Goal: Information Seeking & Learning: Learn about a topic

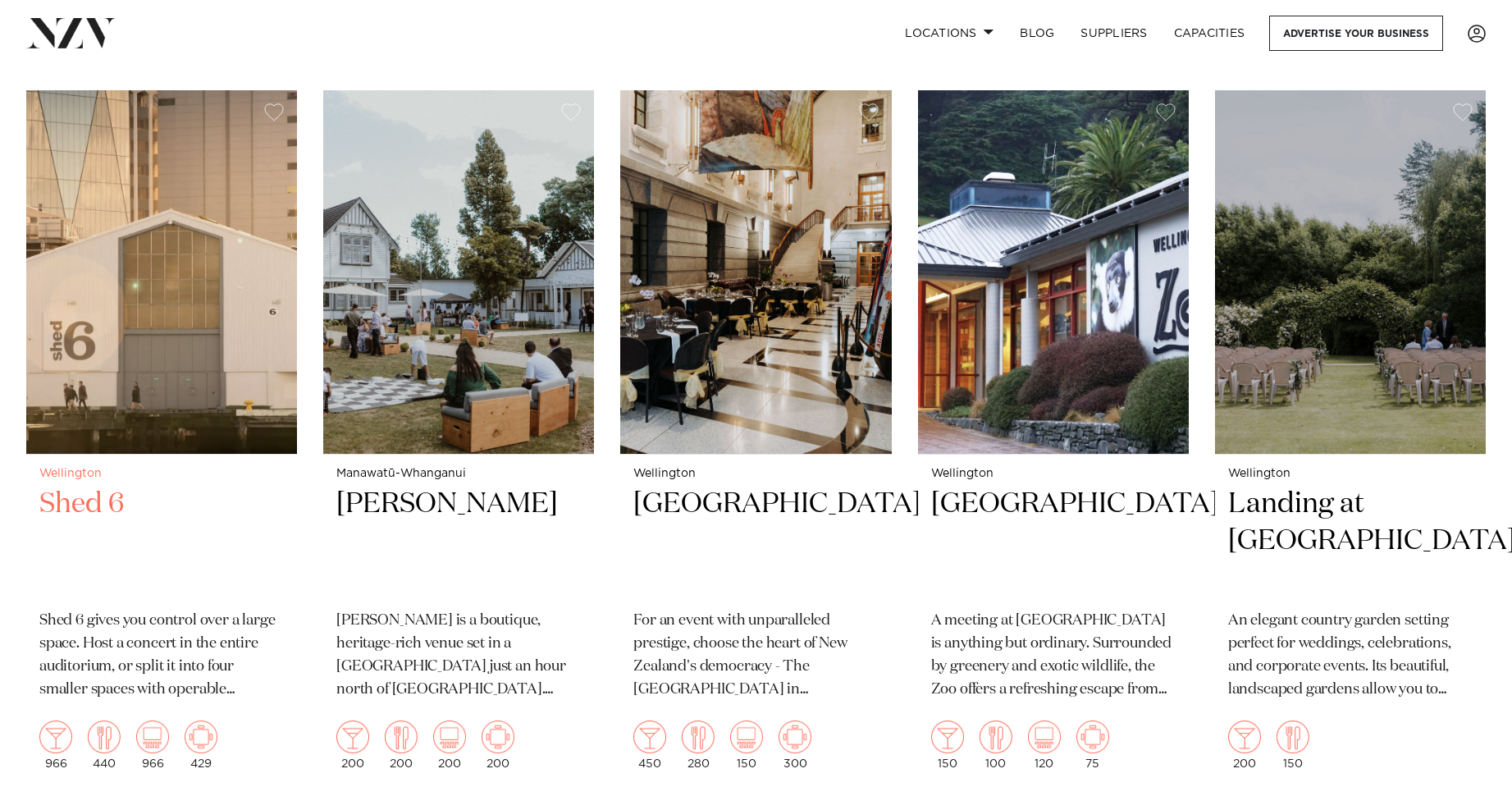
scroll to position [2050, 0]
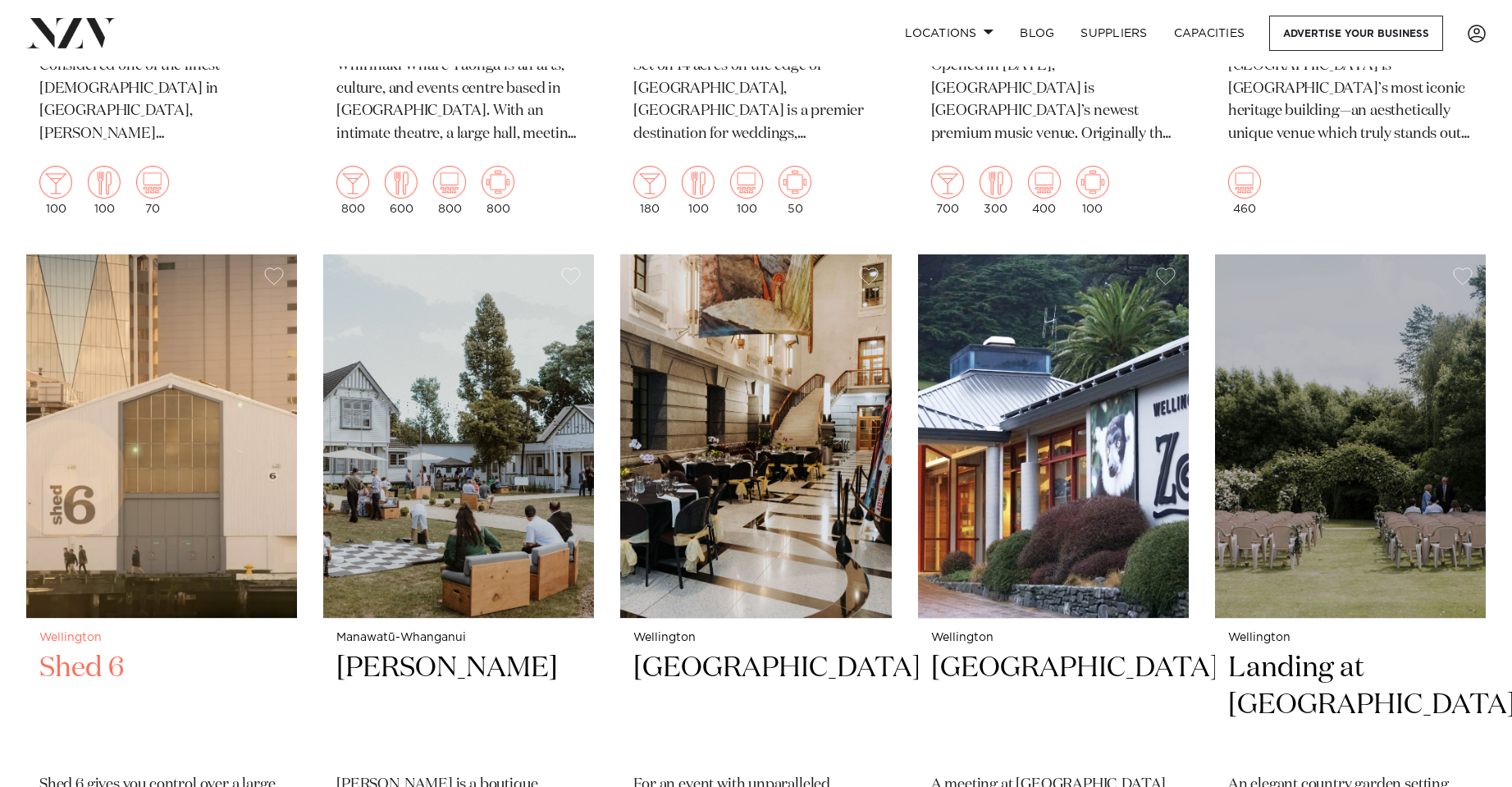
click at [239, 364] on img at bounding box center [161, 436] width 270 height 363
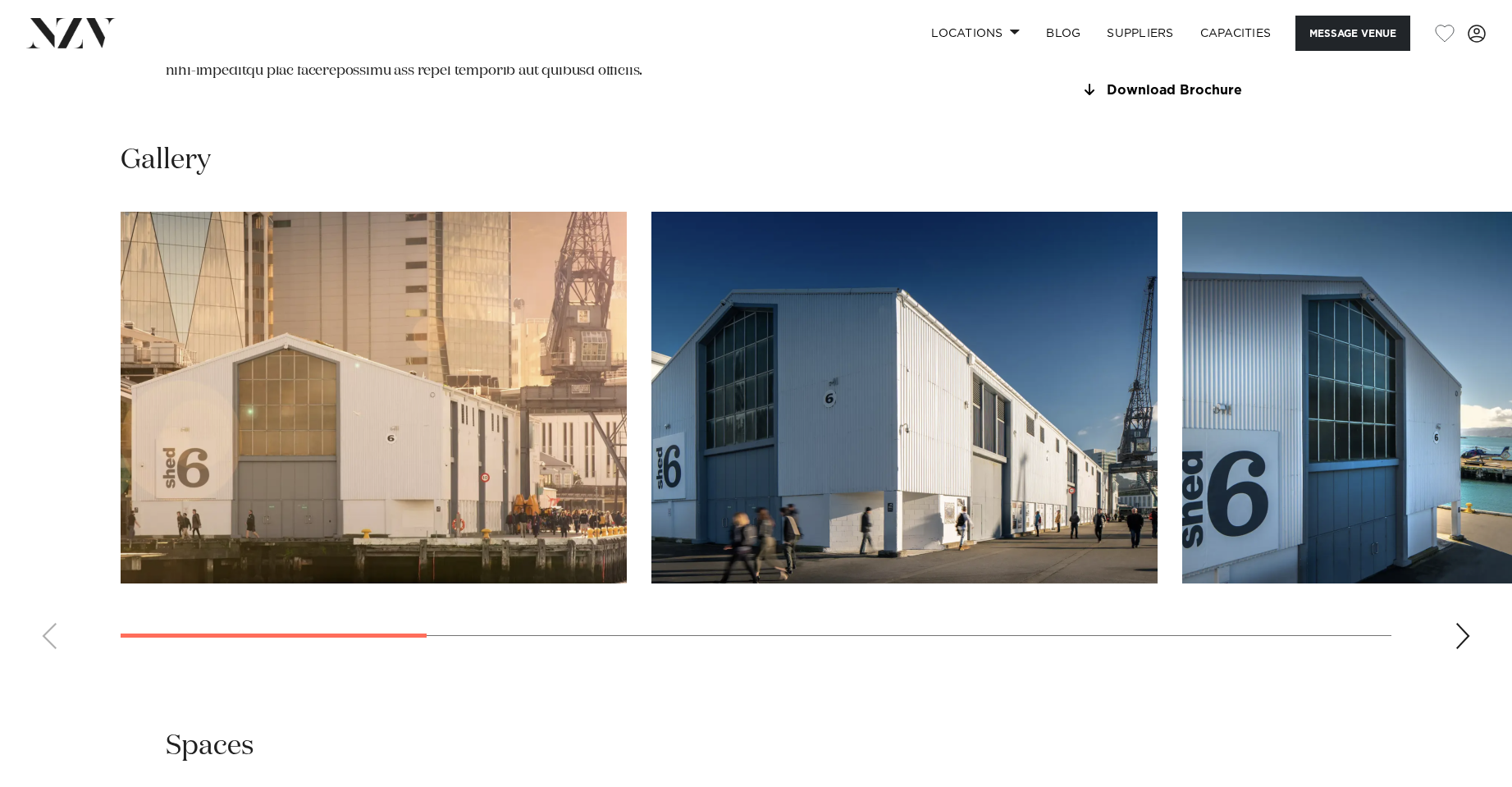
scroll to position [1642, 0]
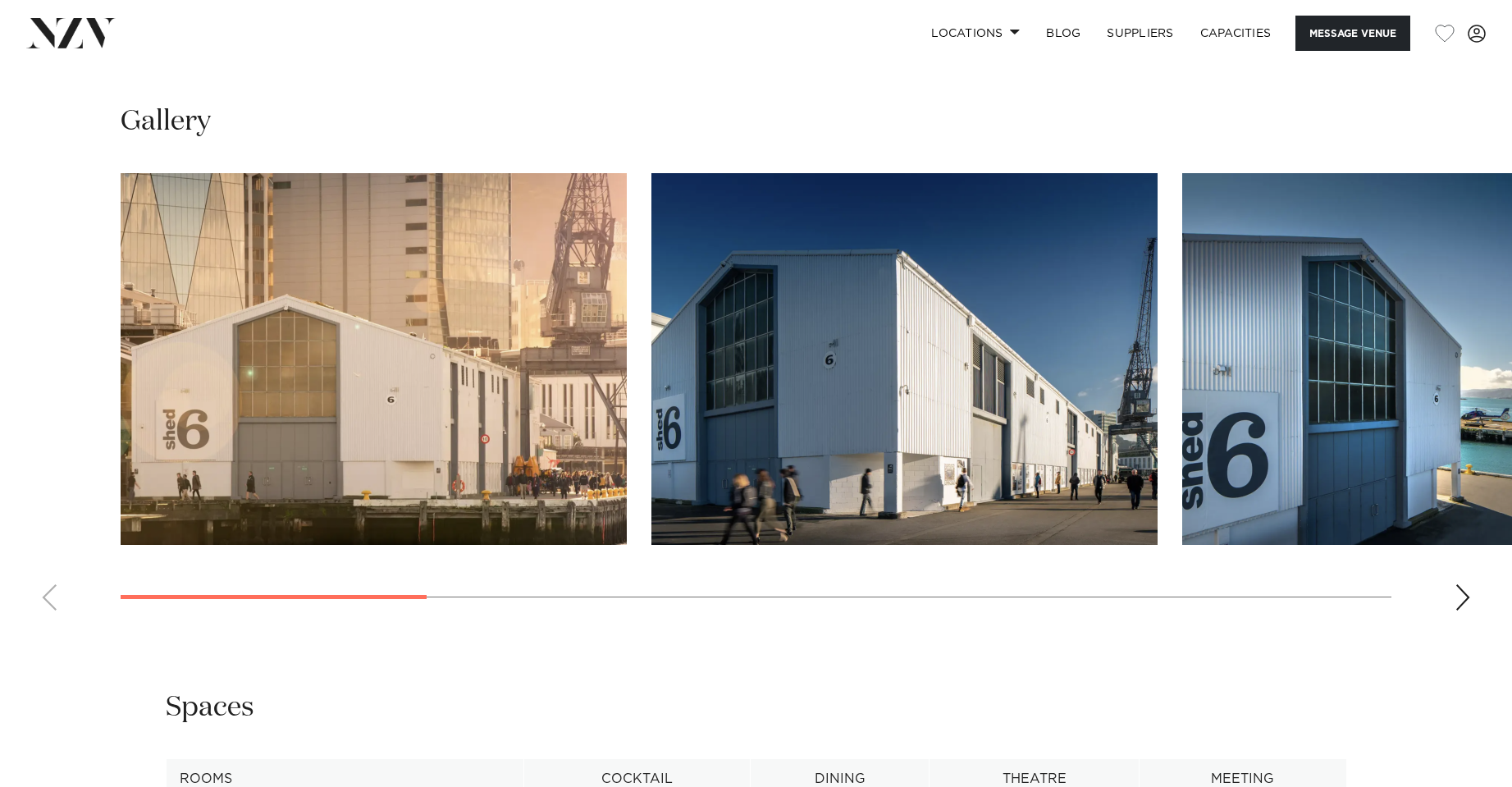
click at [1475, 615] on swiper-container at bounding box center [756, 398] width 1512 height 451
click at [1467, 609] on div "Next slide" at bounding box center [1463, 597] width 17 height 26
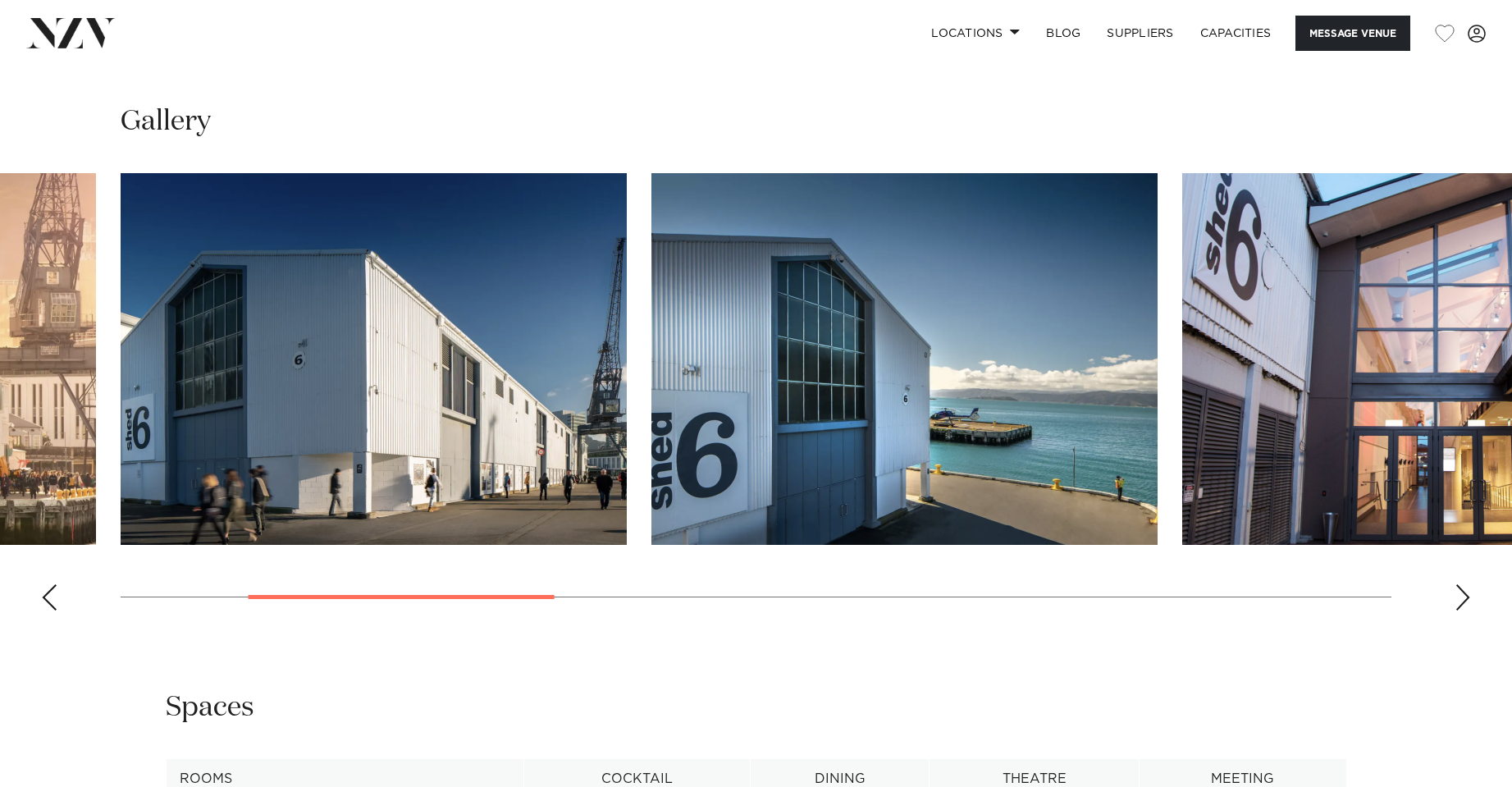
click at [1465, 605] on div "Next slide" at bounding box center [1463, 597] width 17 height 26
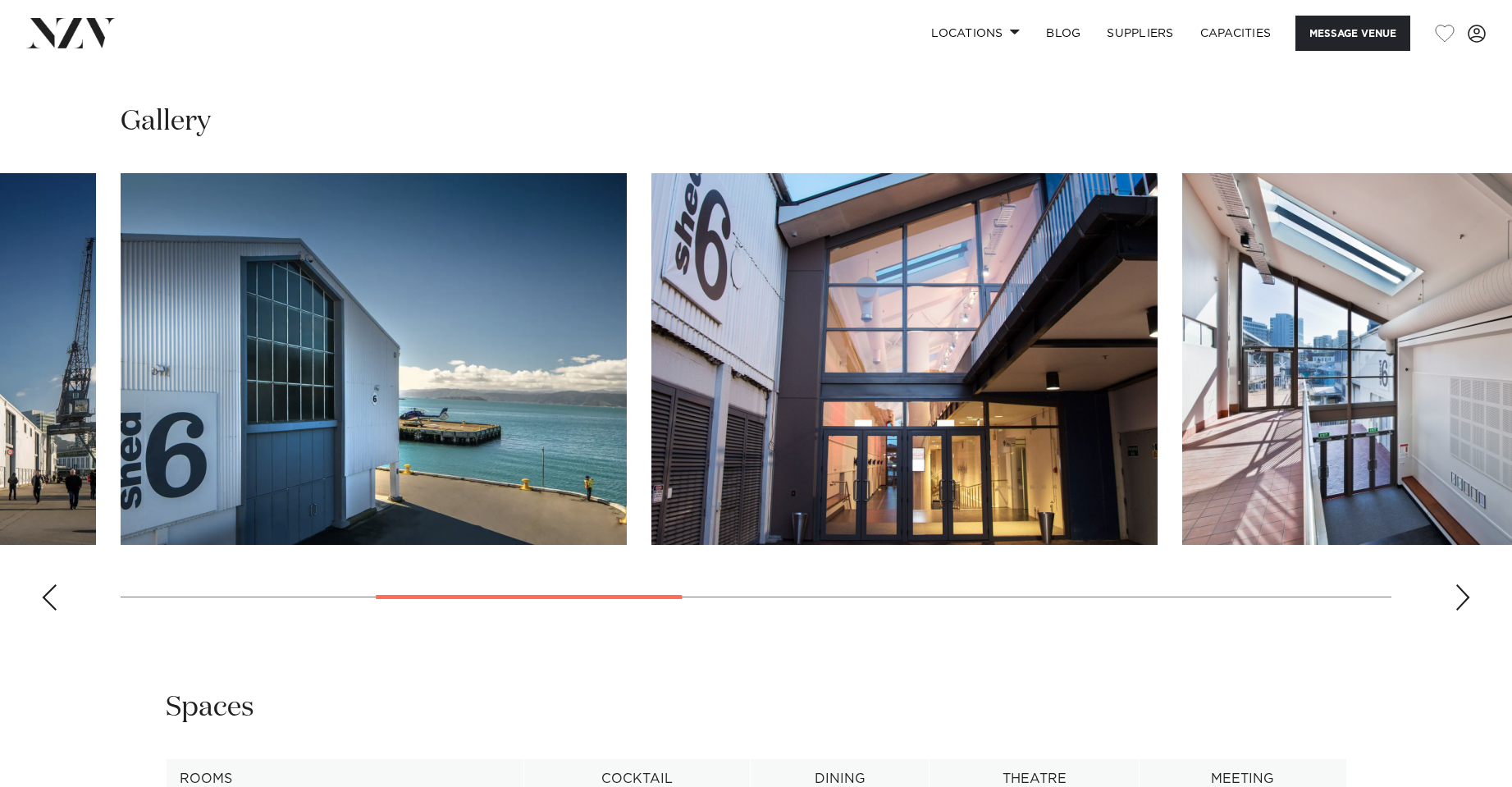
click at [1465, 605] on div "Next slide" at bounding box center [1463, 597] width 17 height 26
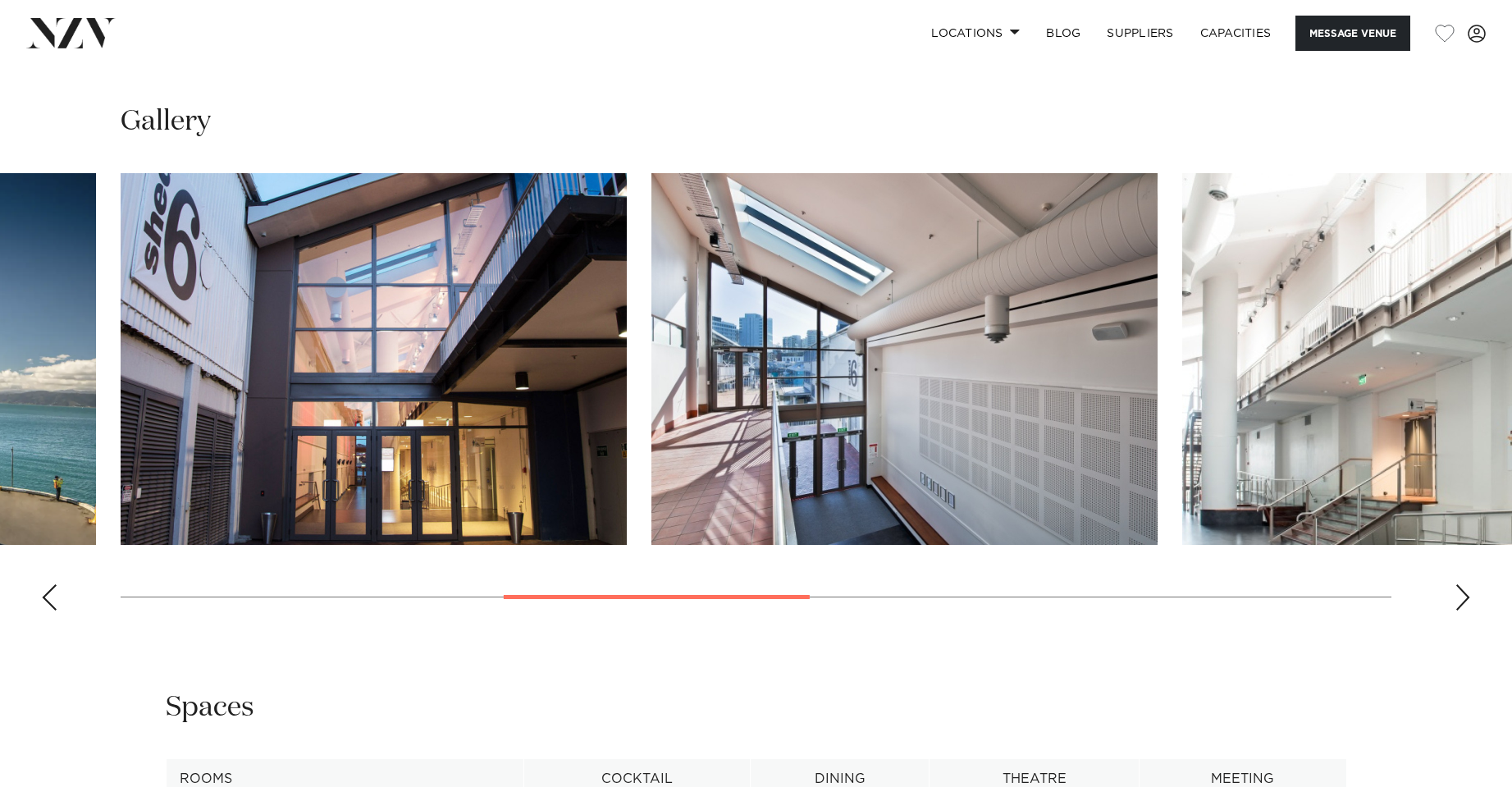
click at [1459, 602] on div "Next slide" at bounding box center [1463, 597] width 17 height 26
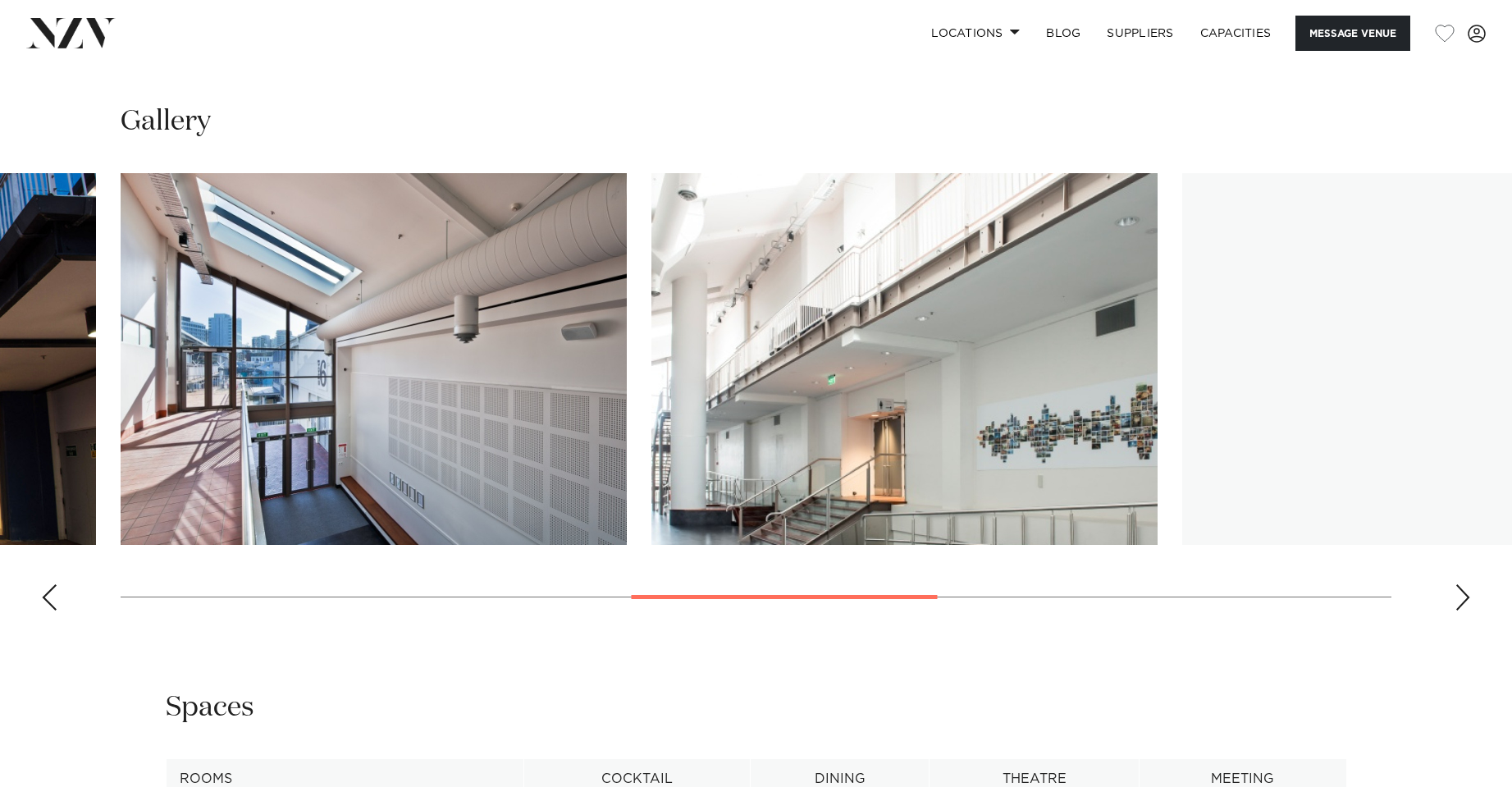
click at [1459, 602] on div "Next slide" at bounding box center [1463, 597] width 17 height 26
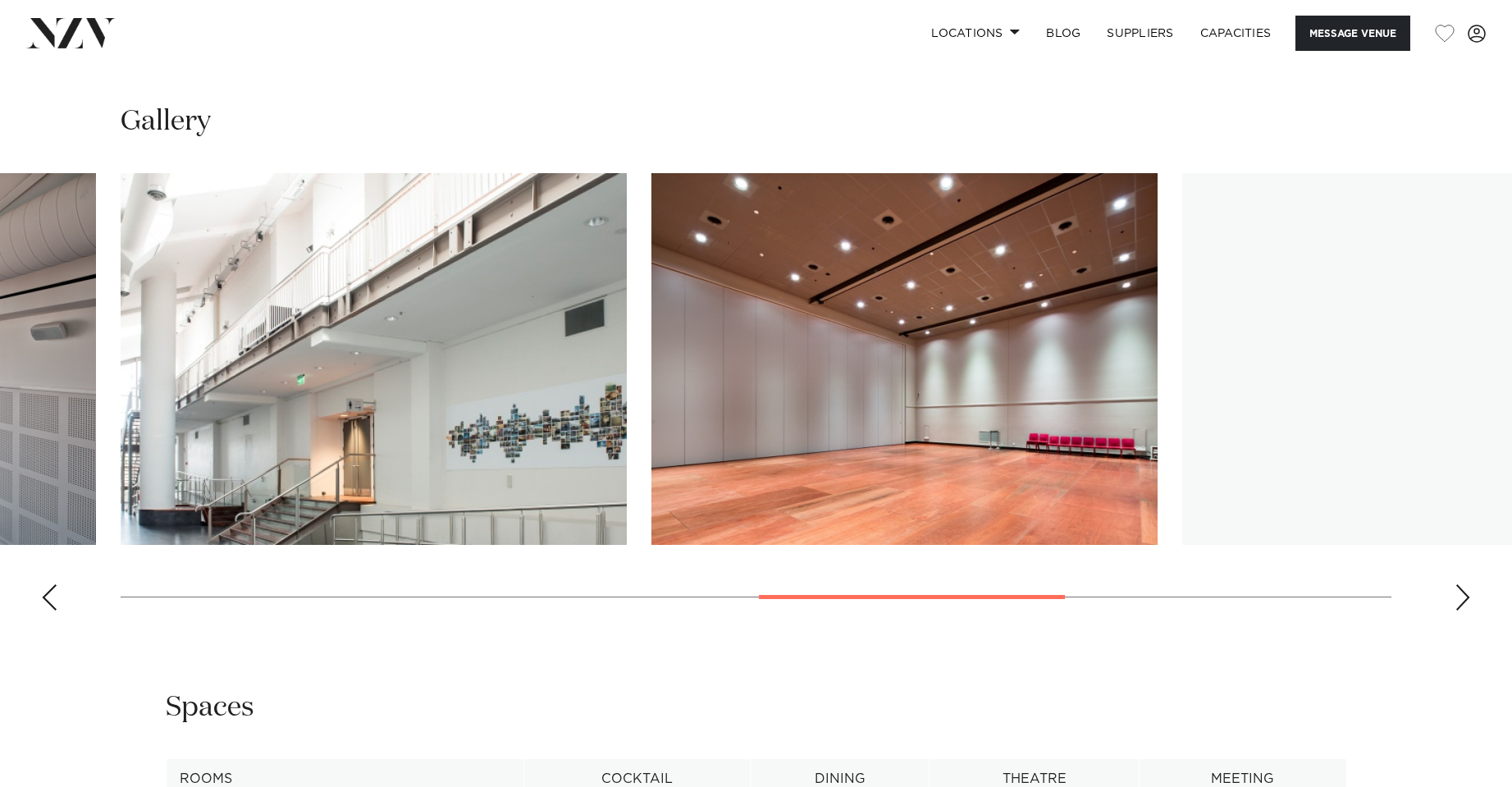
click at [1459, 602] on div "Next slide" at bounding box center [1463, 597] width 17 height 26
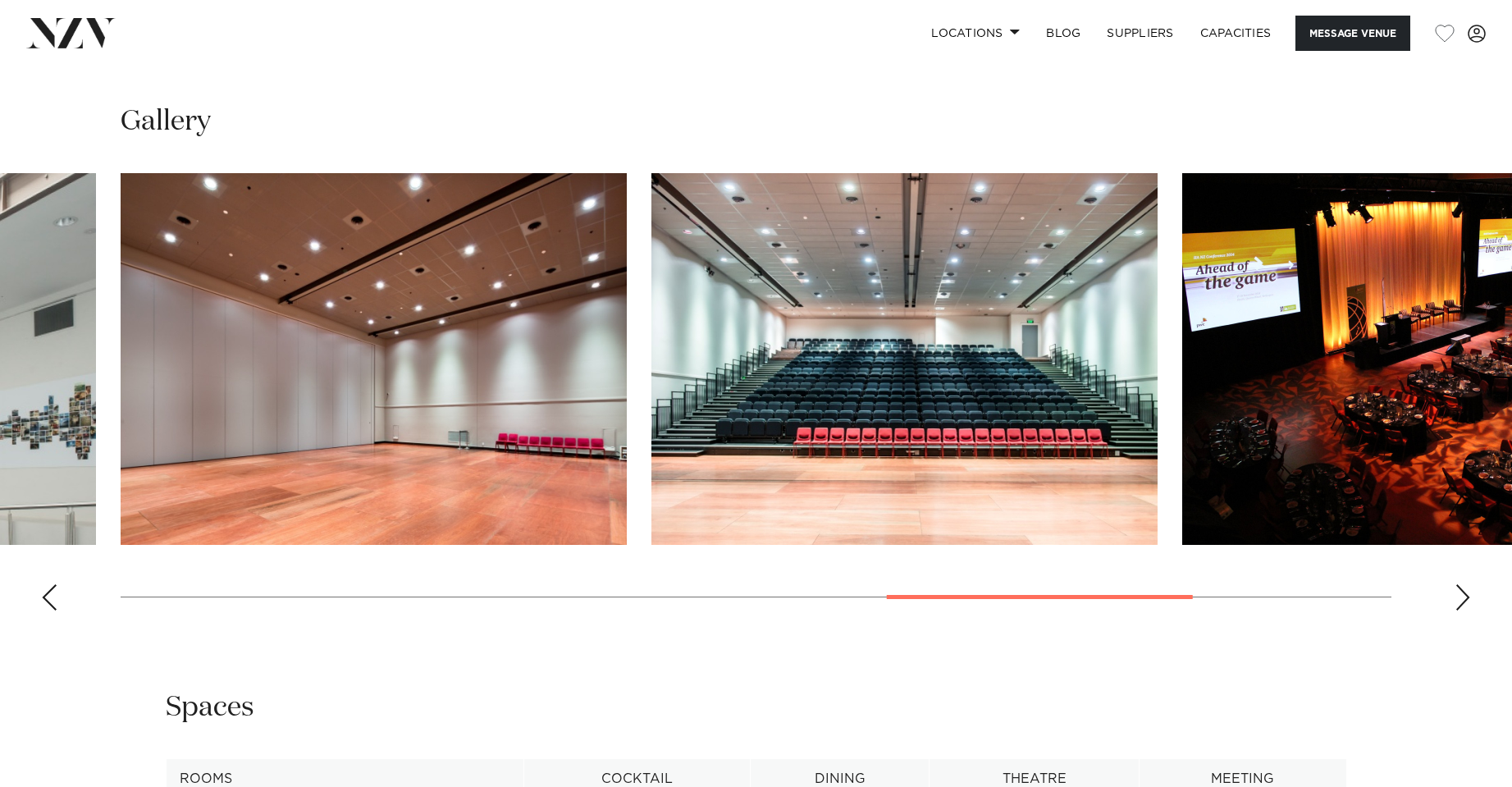
click at [1476, 612] on swiper-container at bounding box center [756, 398] width 1512 height 451
click at [1471, 602] on swiper-container at bounding box center [756, 398] width 1512 height 451
click at [1467, 601] on div "Next slide" at bounding box center [1463, 597] width 17 height 26
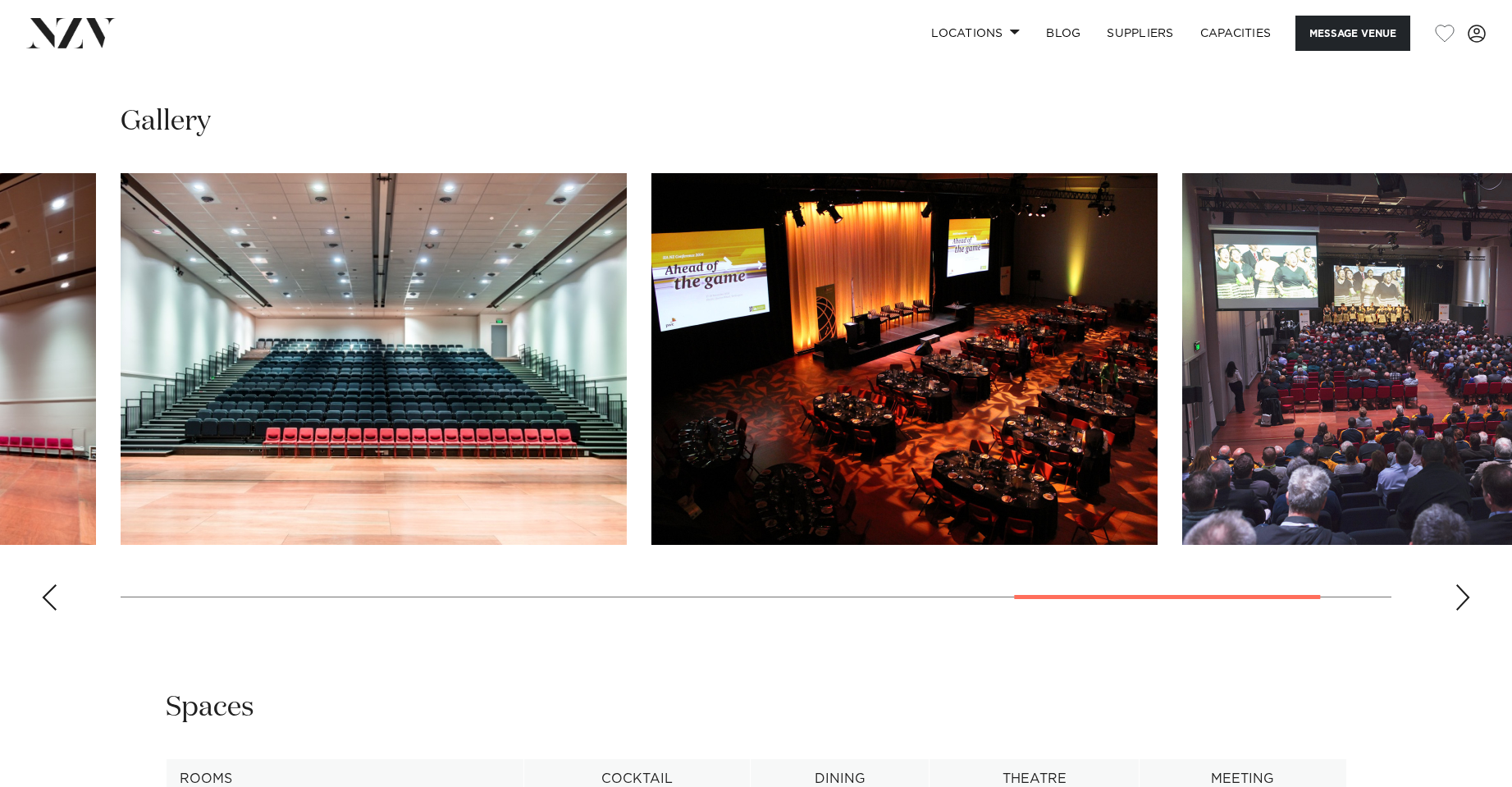
click at [1457, 597] on div "Next slide" at bounding box center [1463, 597] width 17 height 26
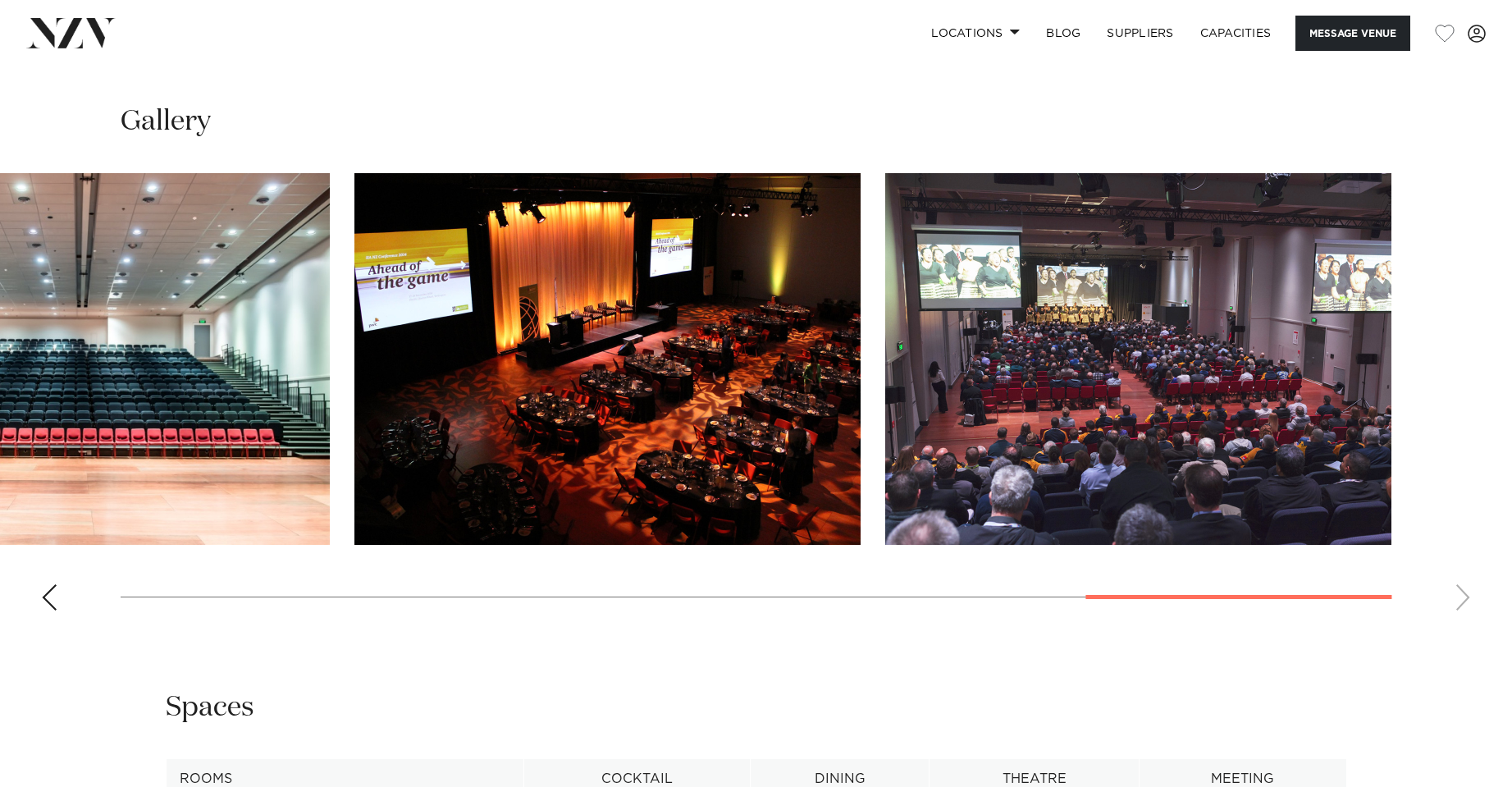
click at [1457, 597] on swiper-container at bounding box center [756, 398] width 1512 height 451
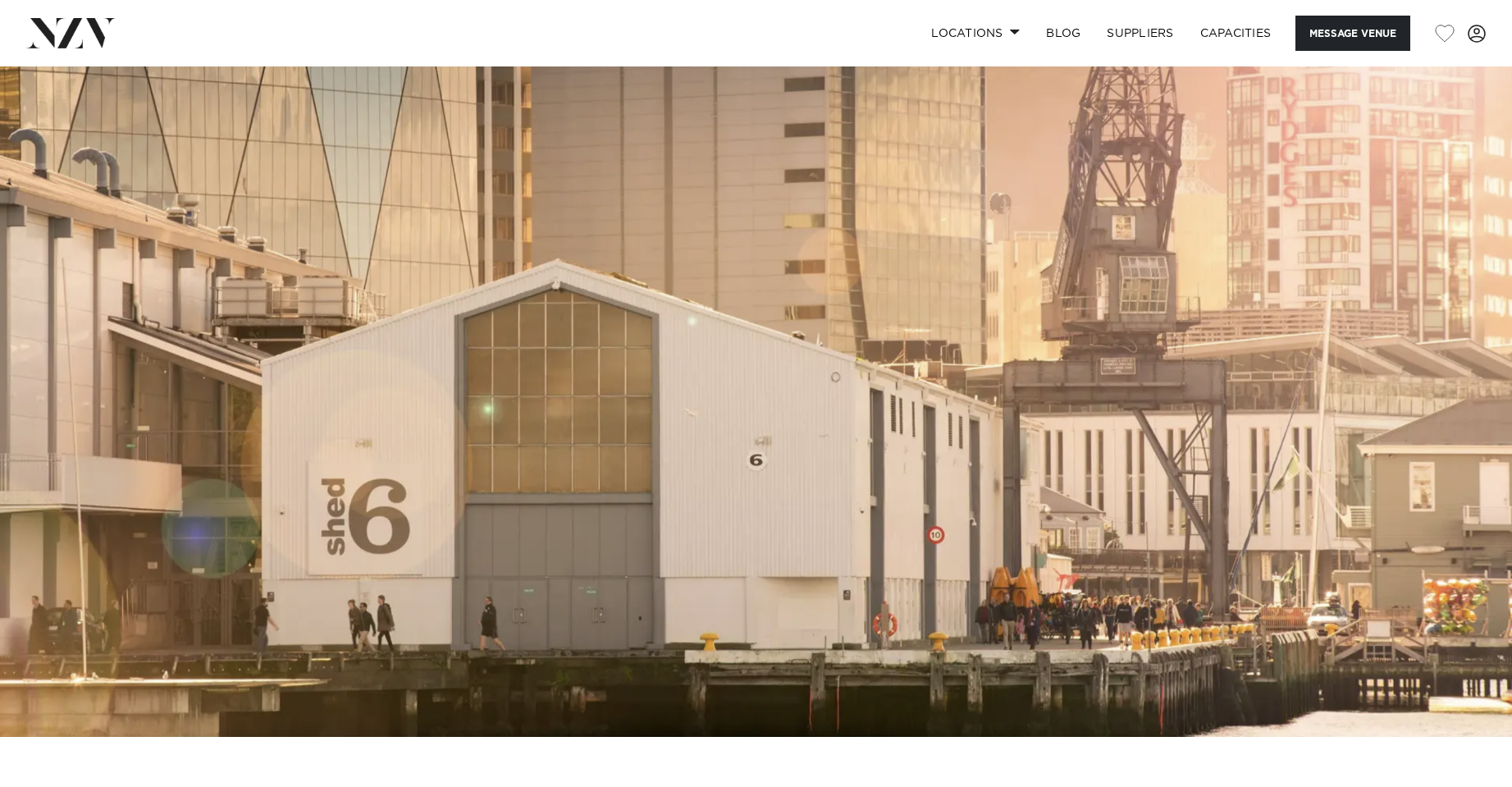
scroll to position [0, 0]
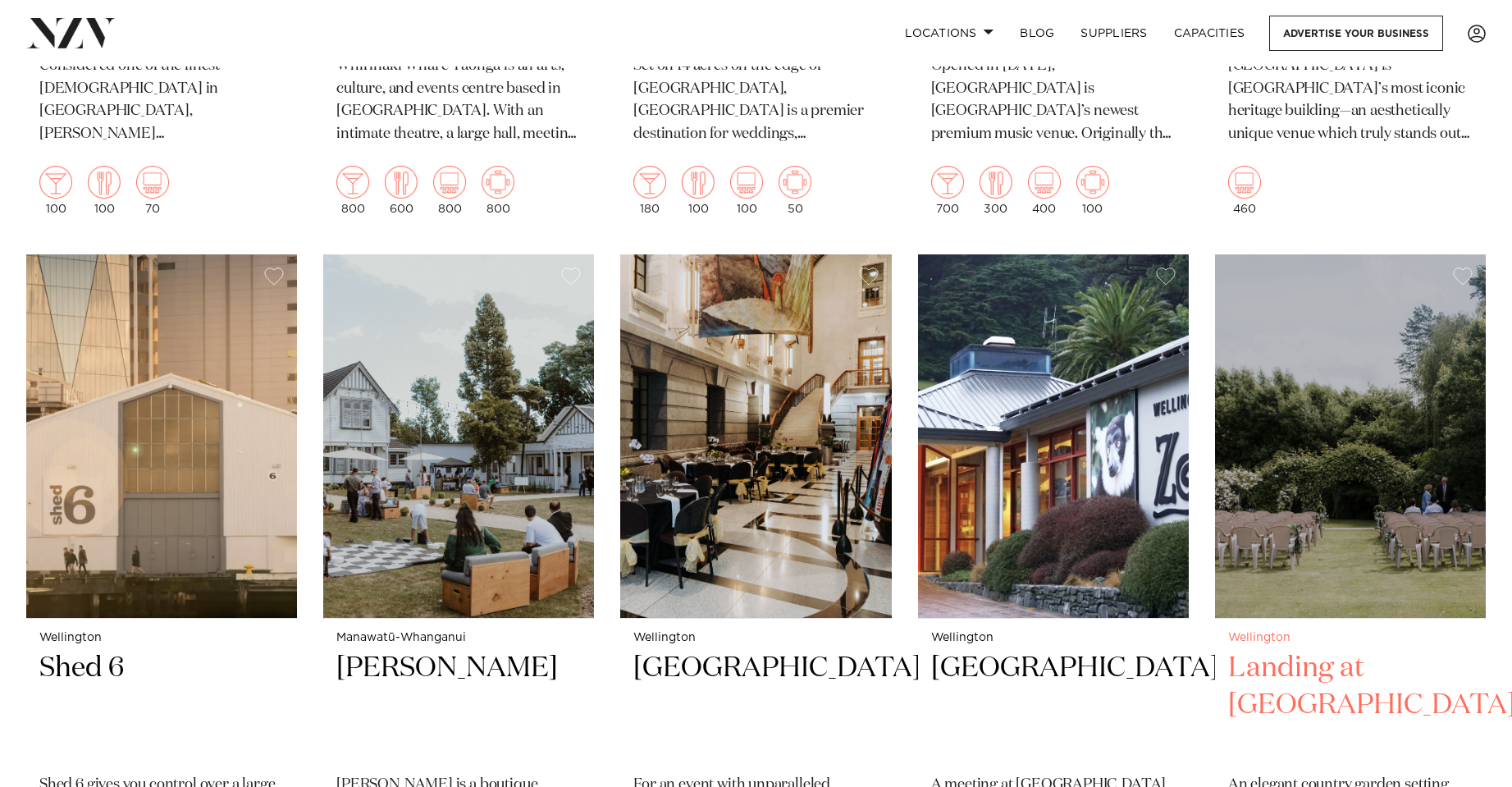
click at [1433, 434] on img at bounding box center [1350, 436] width 270 height 363
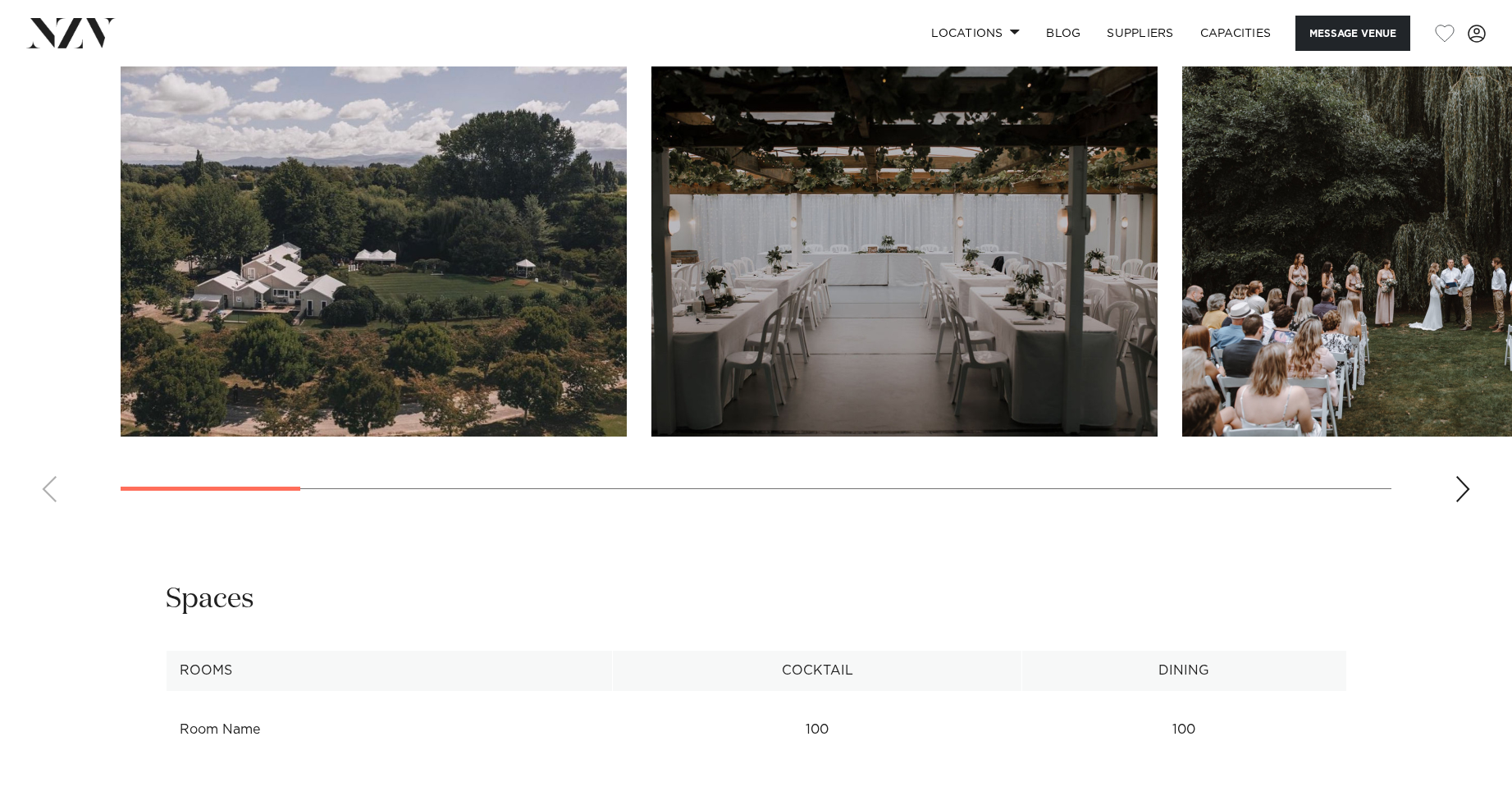
scroll to position [1806, 0]
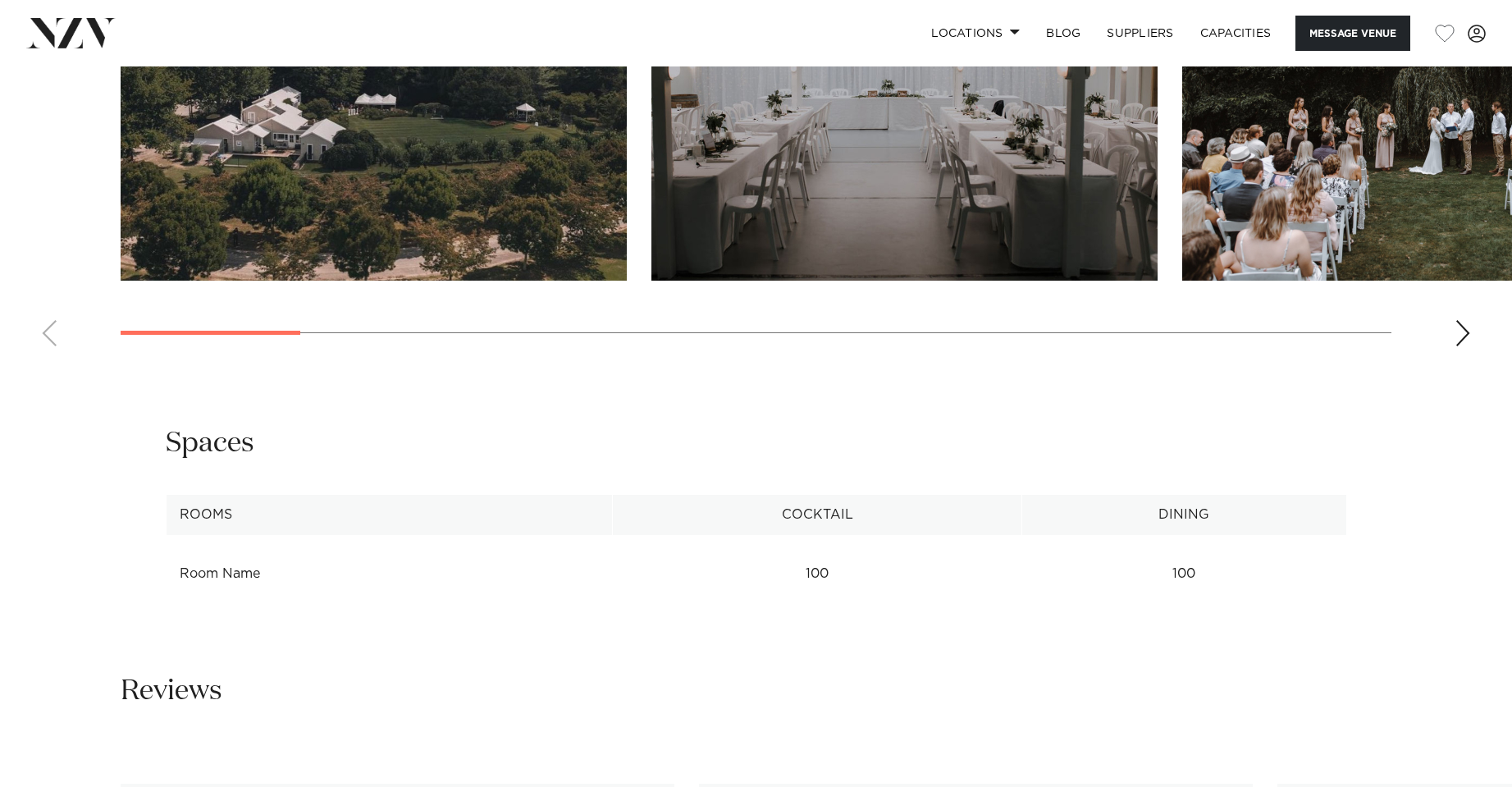
click at [1467, 320] on div "Next slide" at bounding box center [1463, 334] width 17 height 26
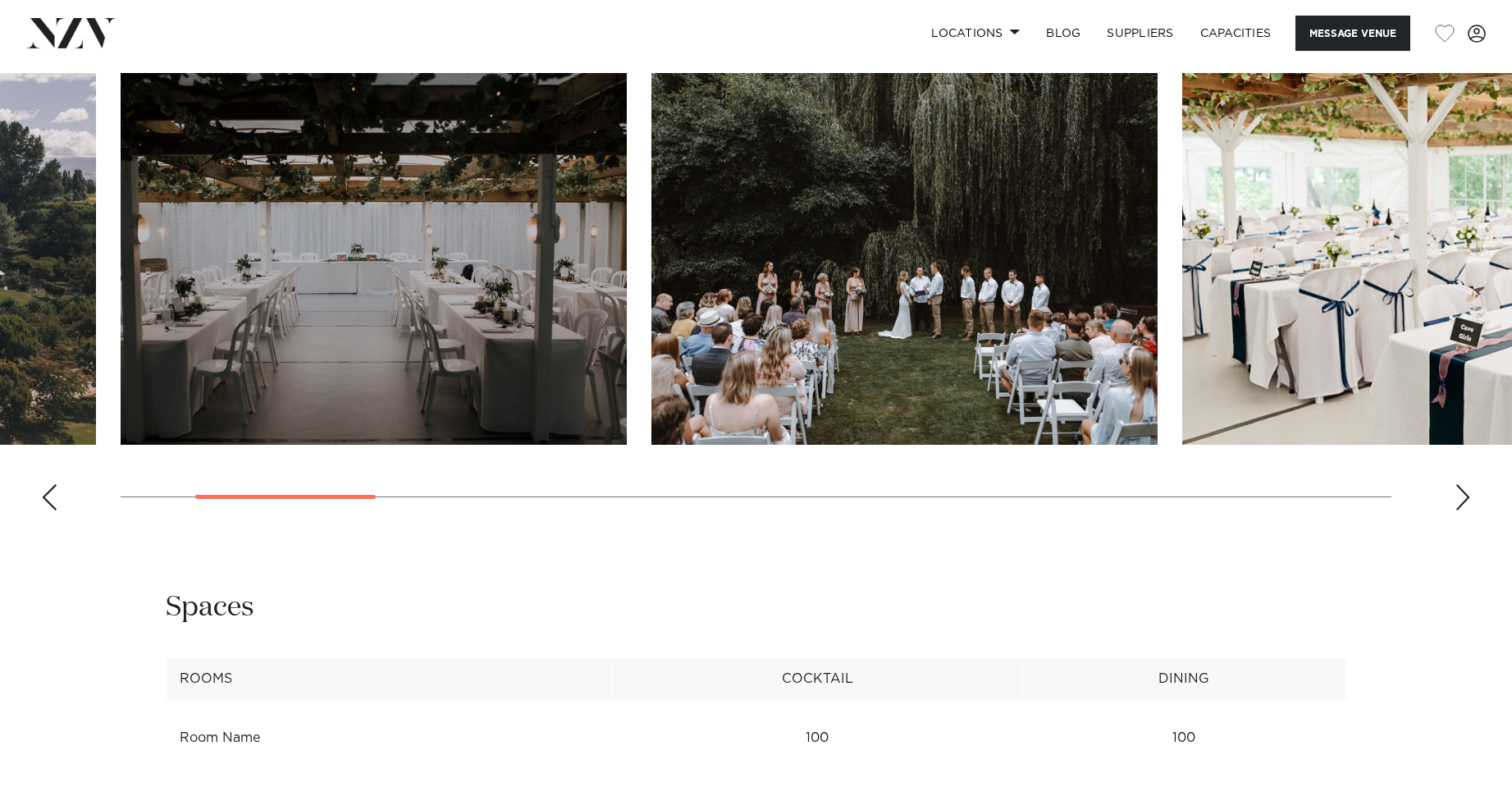
scroll to position [1478, 0]
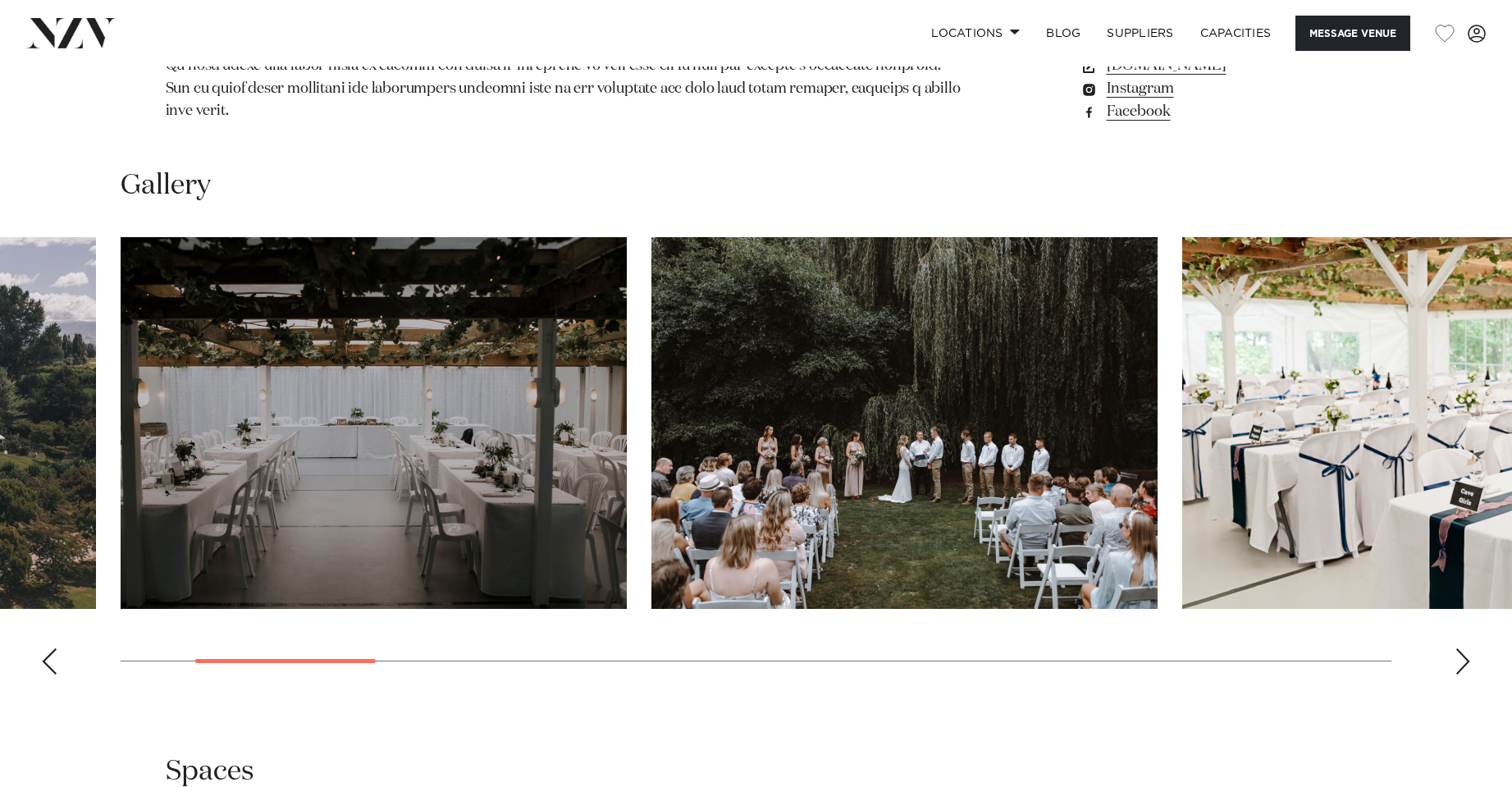
click at [1457, 665] on swiper-container at bounding box center [756, 463] width 1512 height 451
click at [1466, 649] on div "Next slide" at bounding box center [1463, 662] width 17 height 26
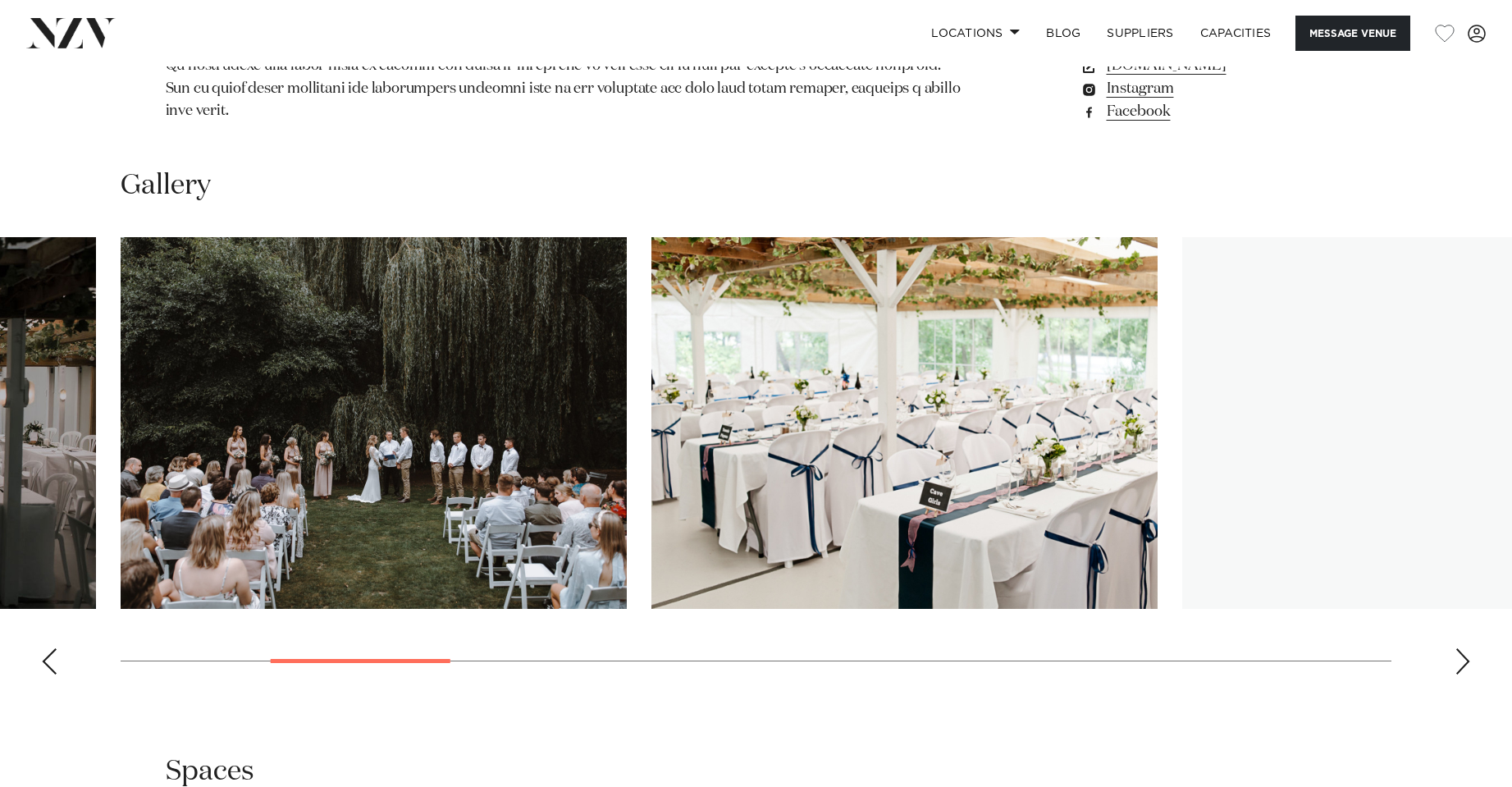
click at [1466, 649] on div "Next slide" at bounding box center [1463, 662] width 17 height 26
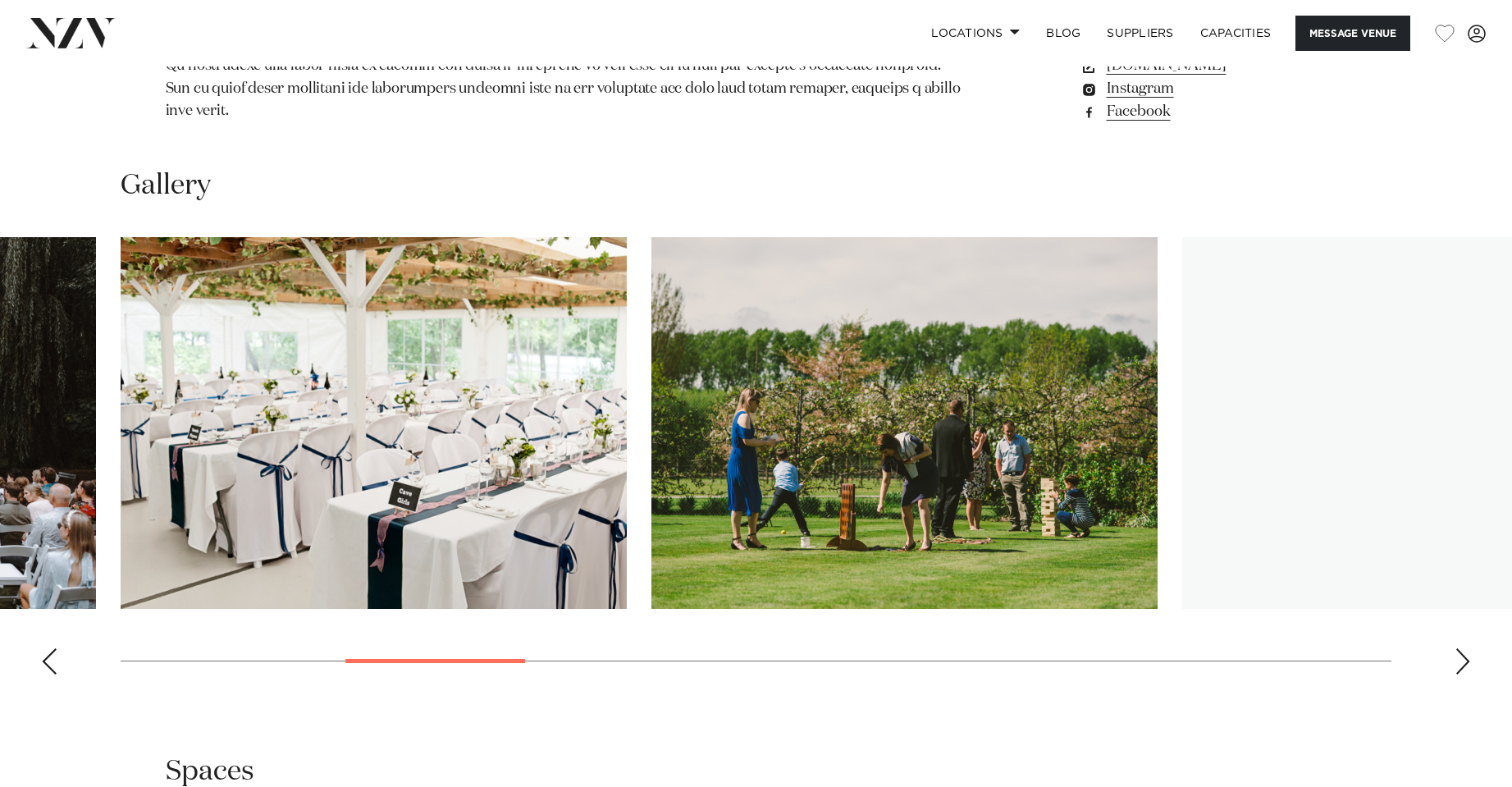
click at [1462, 649] on div "Next slide" at bounding box center [1463, 662] width 17 height 26
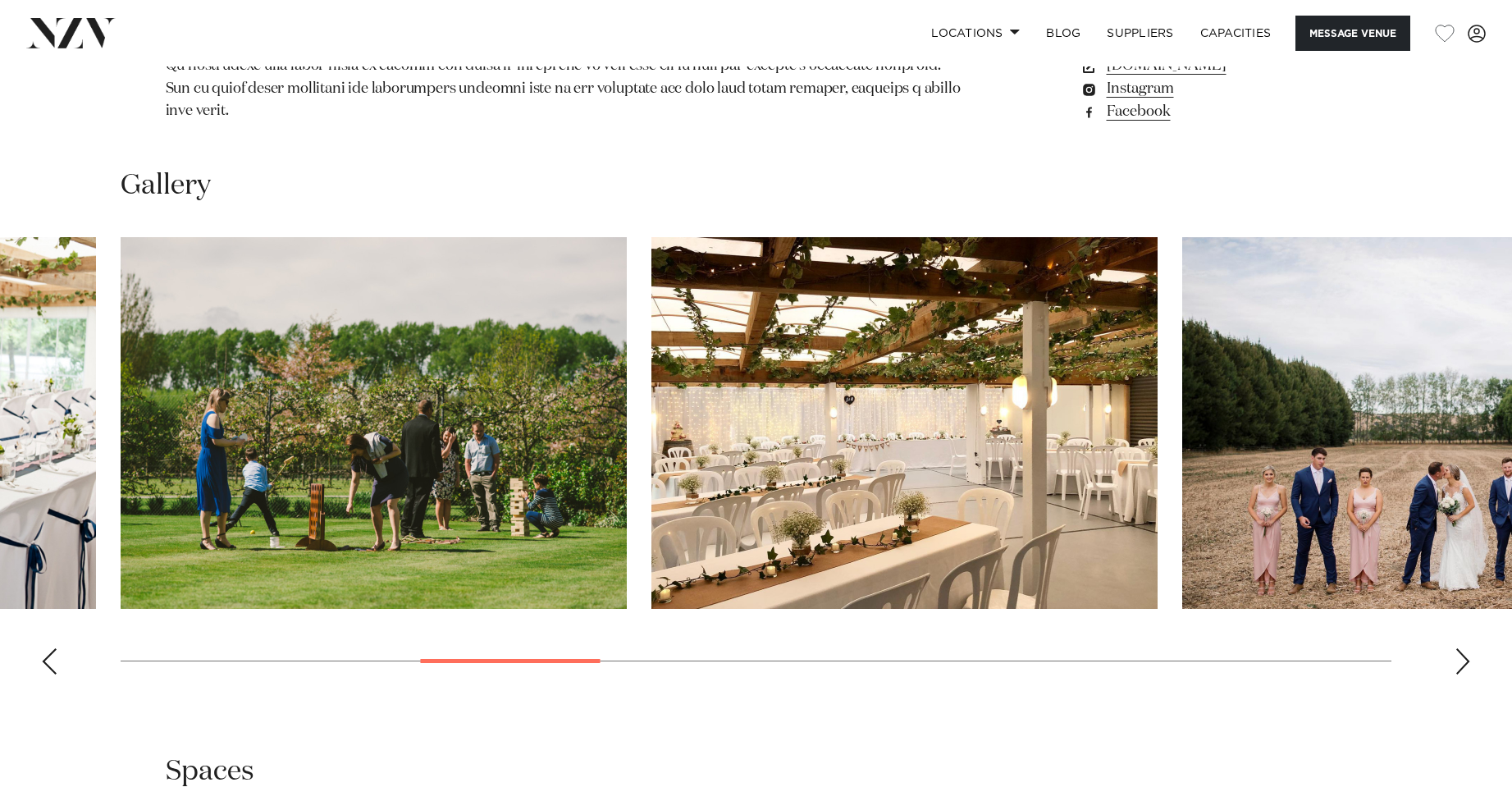
click at [1461, 649] on div "Next slide" at bounding box center [1463, 662] width 17 height 26
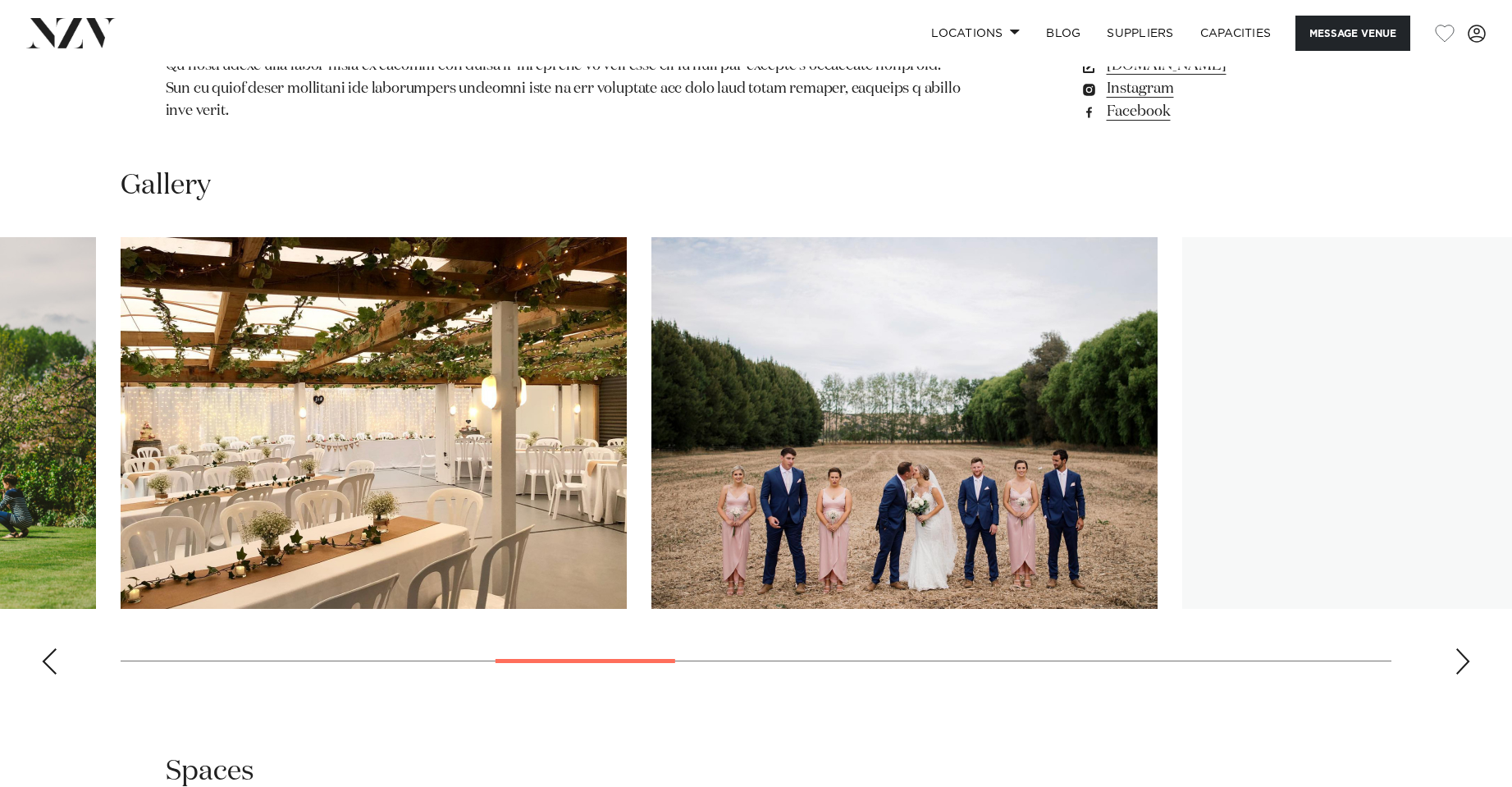
click at [1458, 649] on div "Next slide" at bounding box center [1463, 662] width 17 height 26
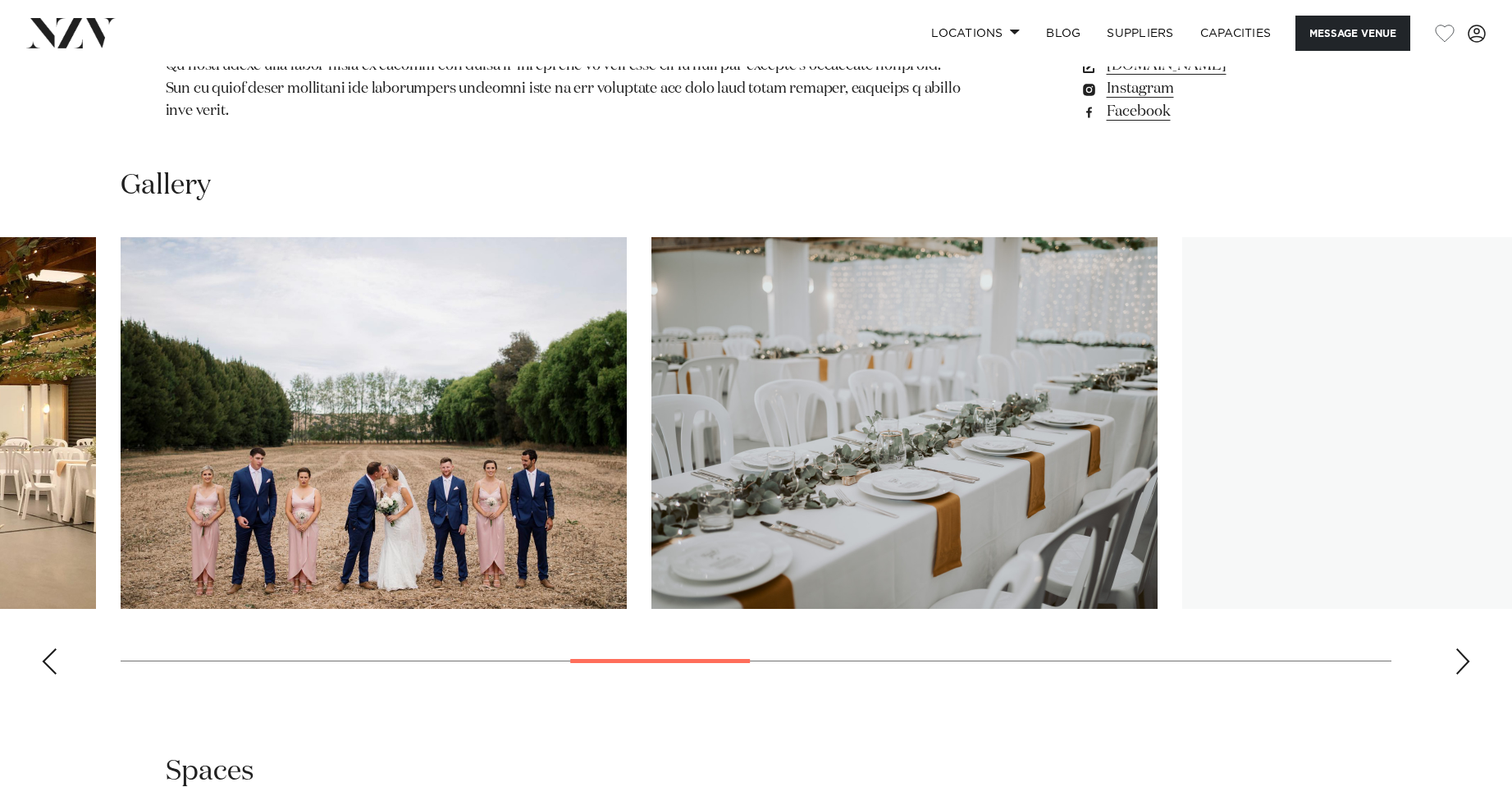
click at [1459, 649] on div "Next slide" at bounding box center [1463, 662] width 17 height 26
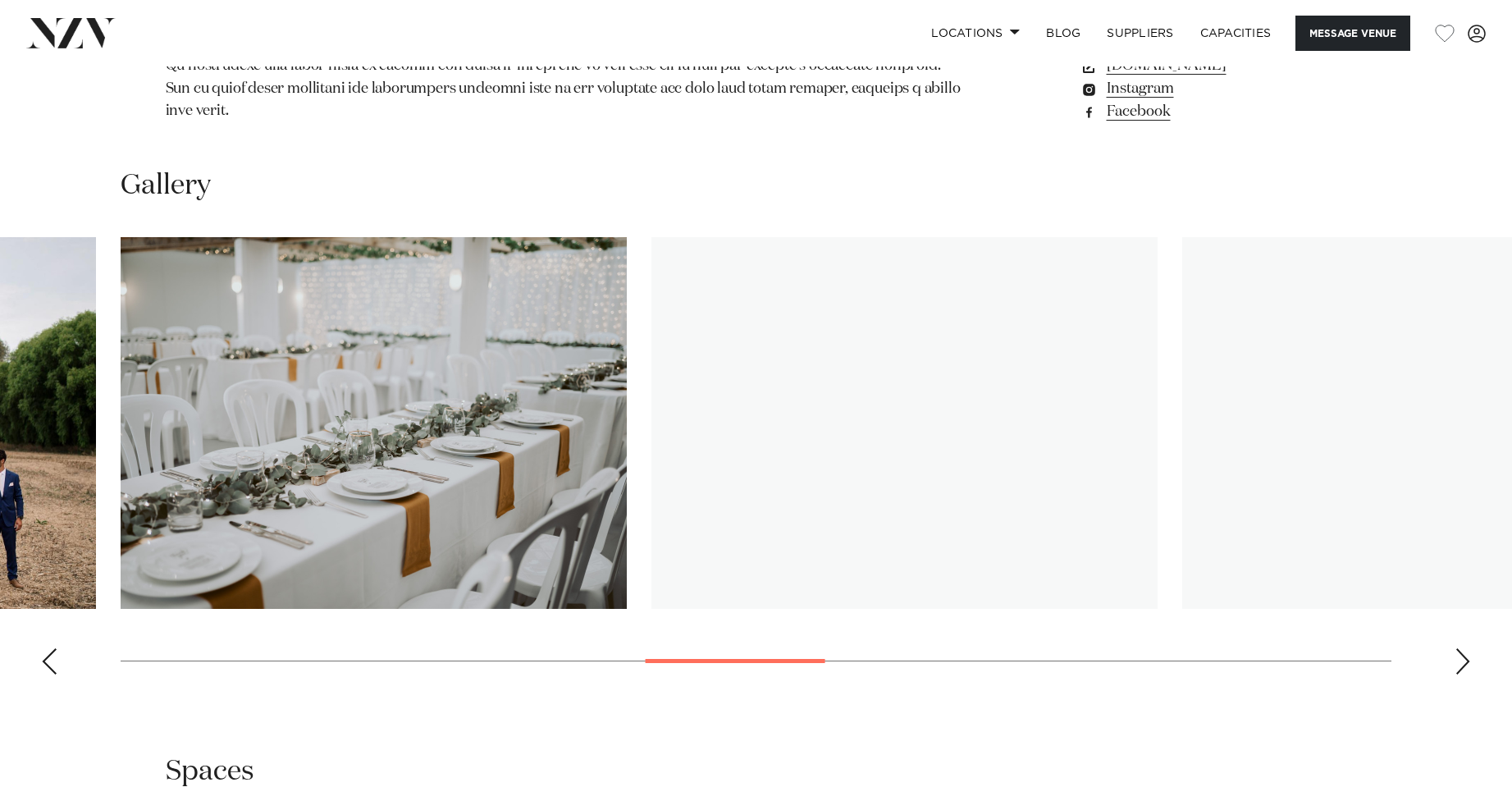
click at [1459, 649] on div "Next slide" at bounding box center [1463, 662] width 17 height 26
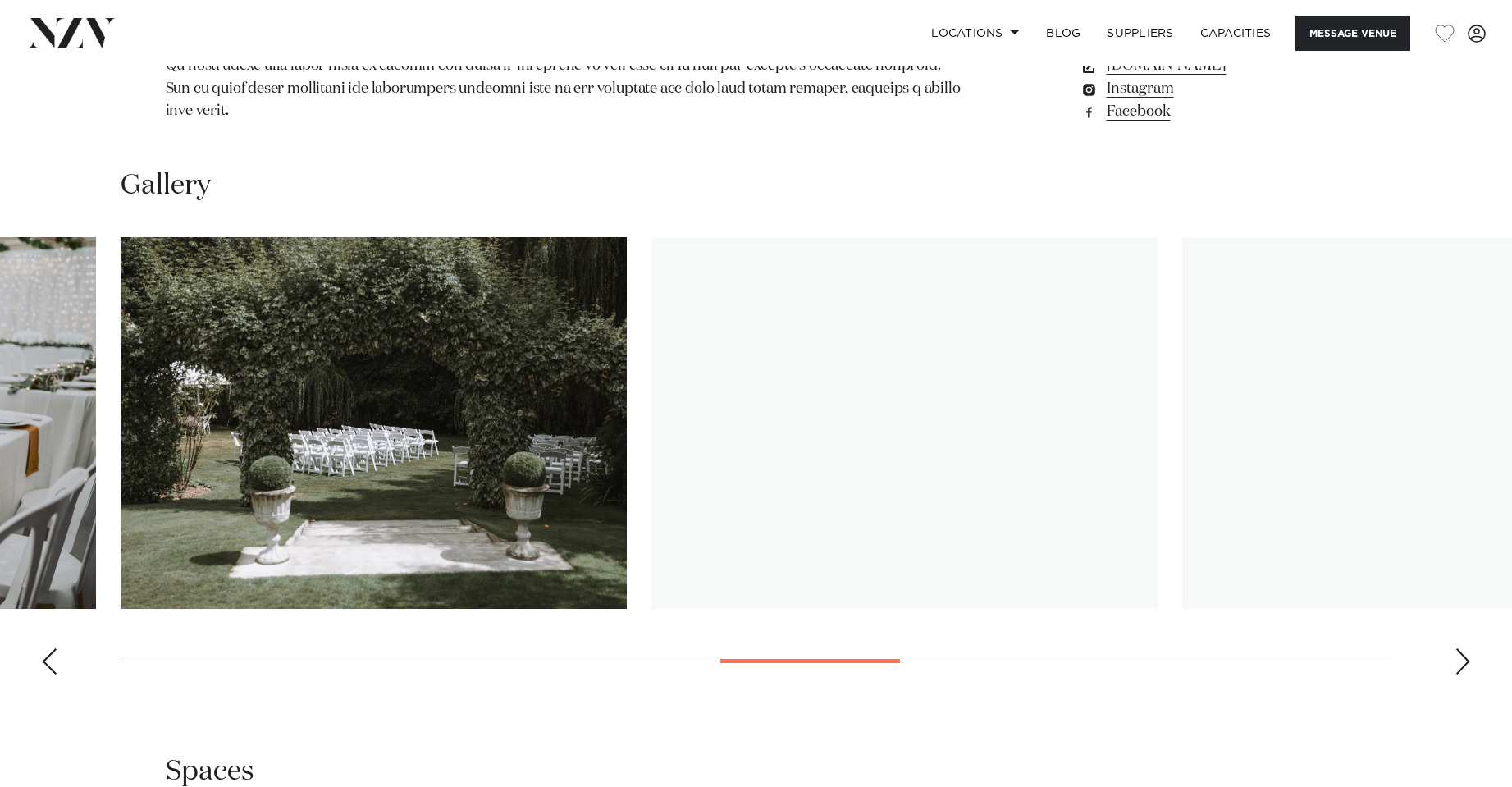
click at [1459, 649] on div "Next slide" at bounding box center [1463, 662] width 17 height 26
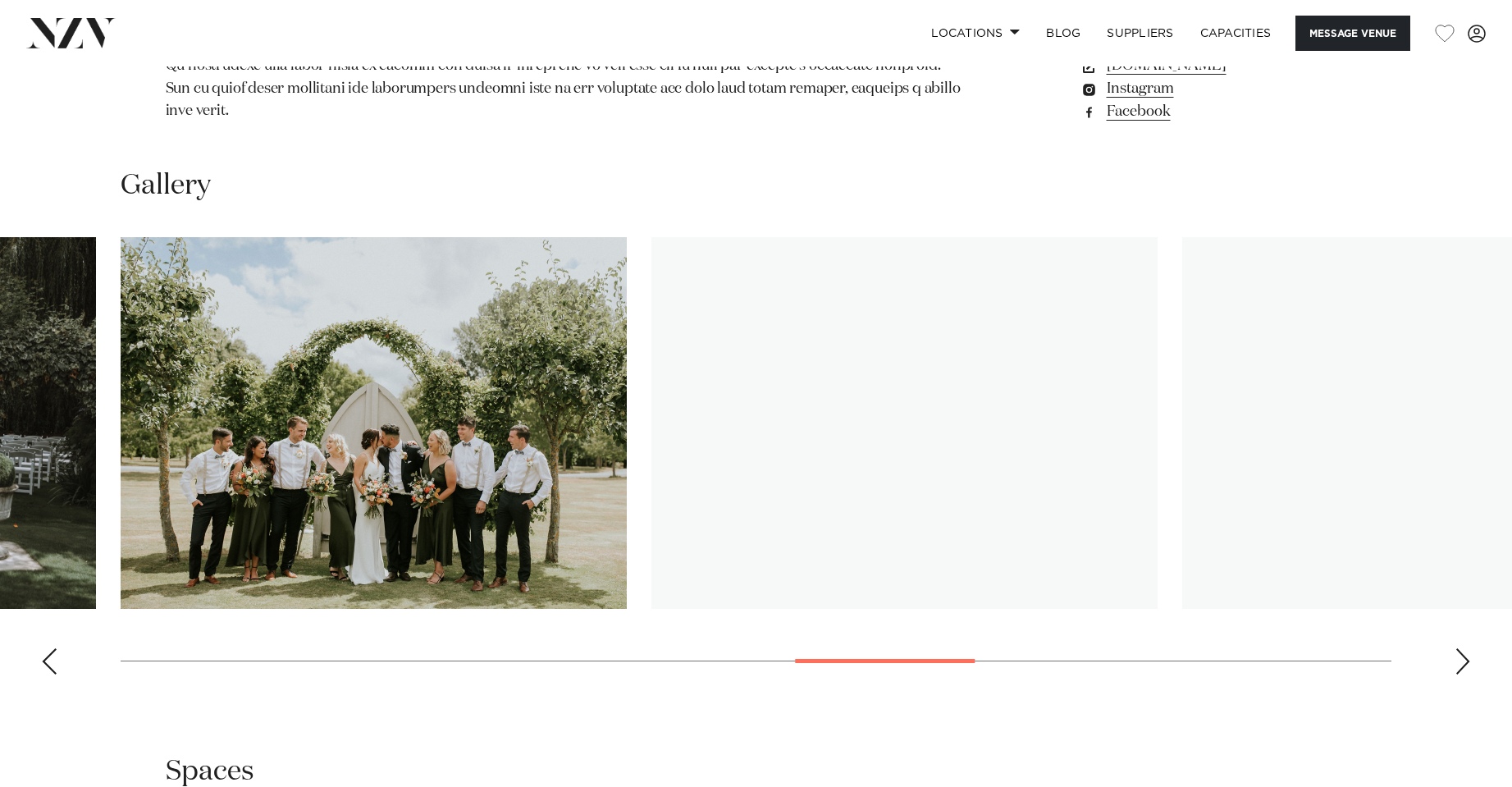
click at [1459, 649] on div "Next slide" at bounding box center [1463, 662] width 17 height 26
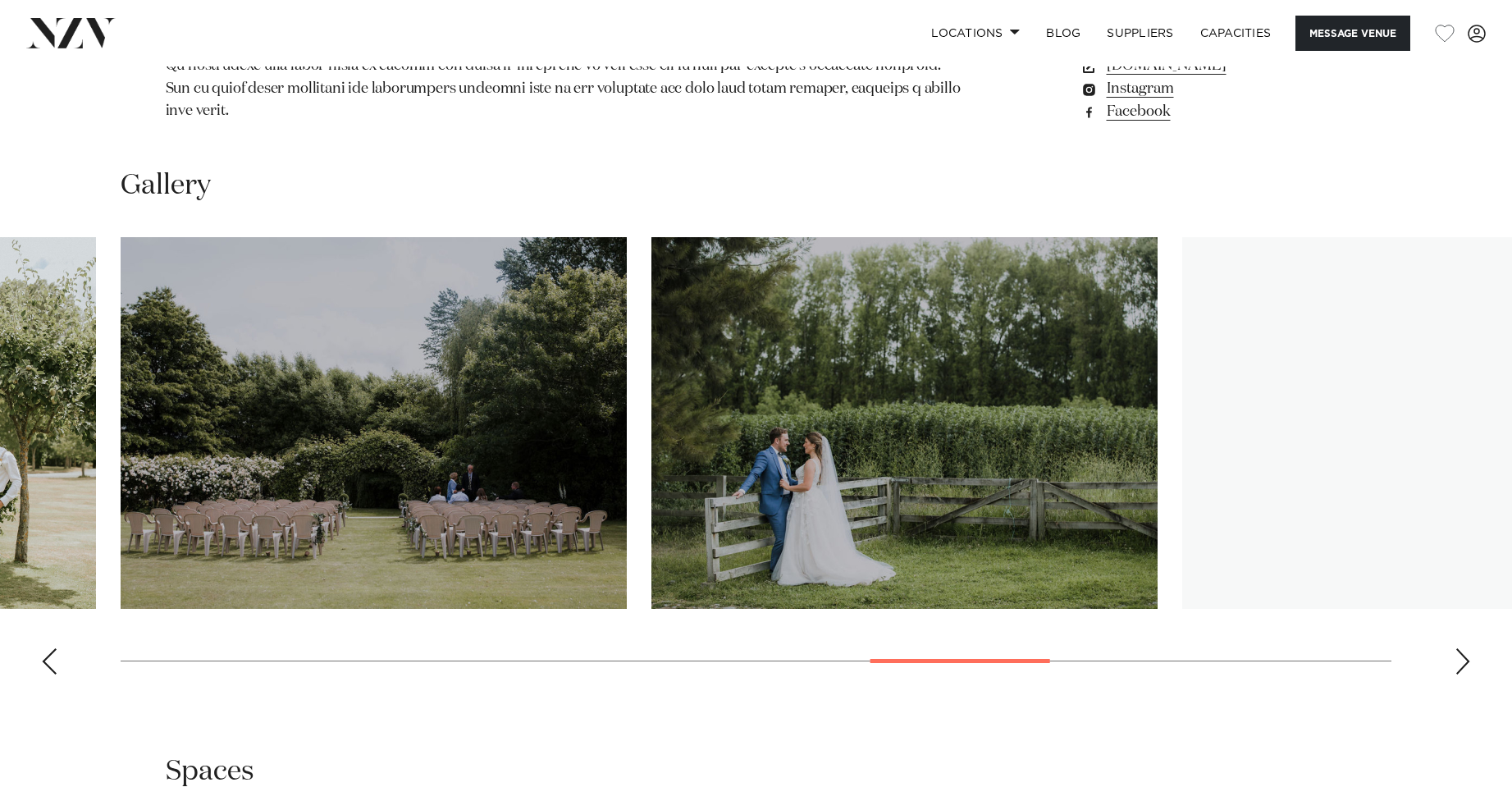
click at [1460, 649] on div "Next slide" at bounding box center [1463, 662] width 17 height 26
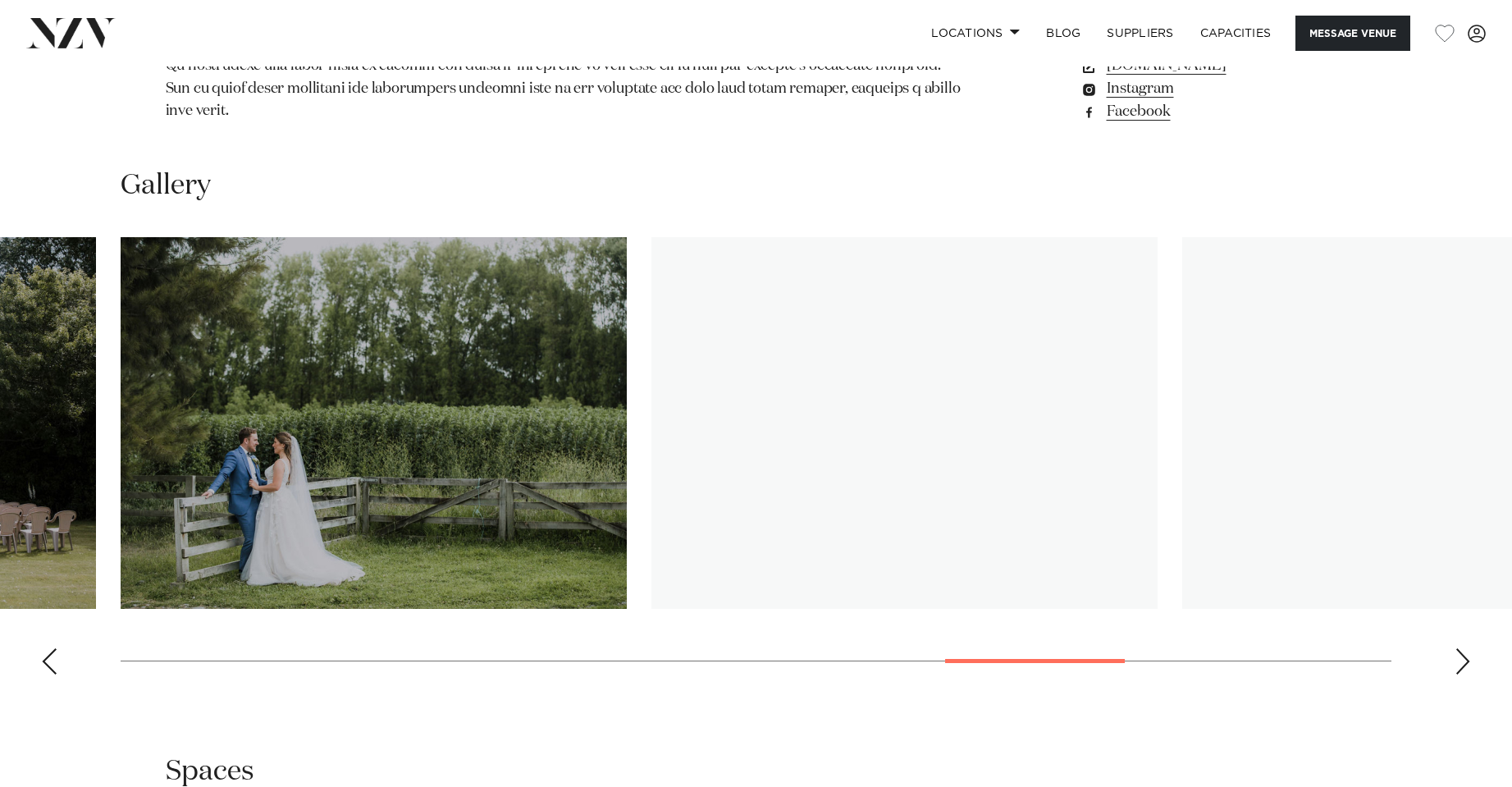
click at [1462, 649] on div "Next slide" at bounding box center [1463, 662] width 17 height 26
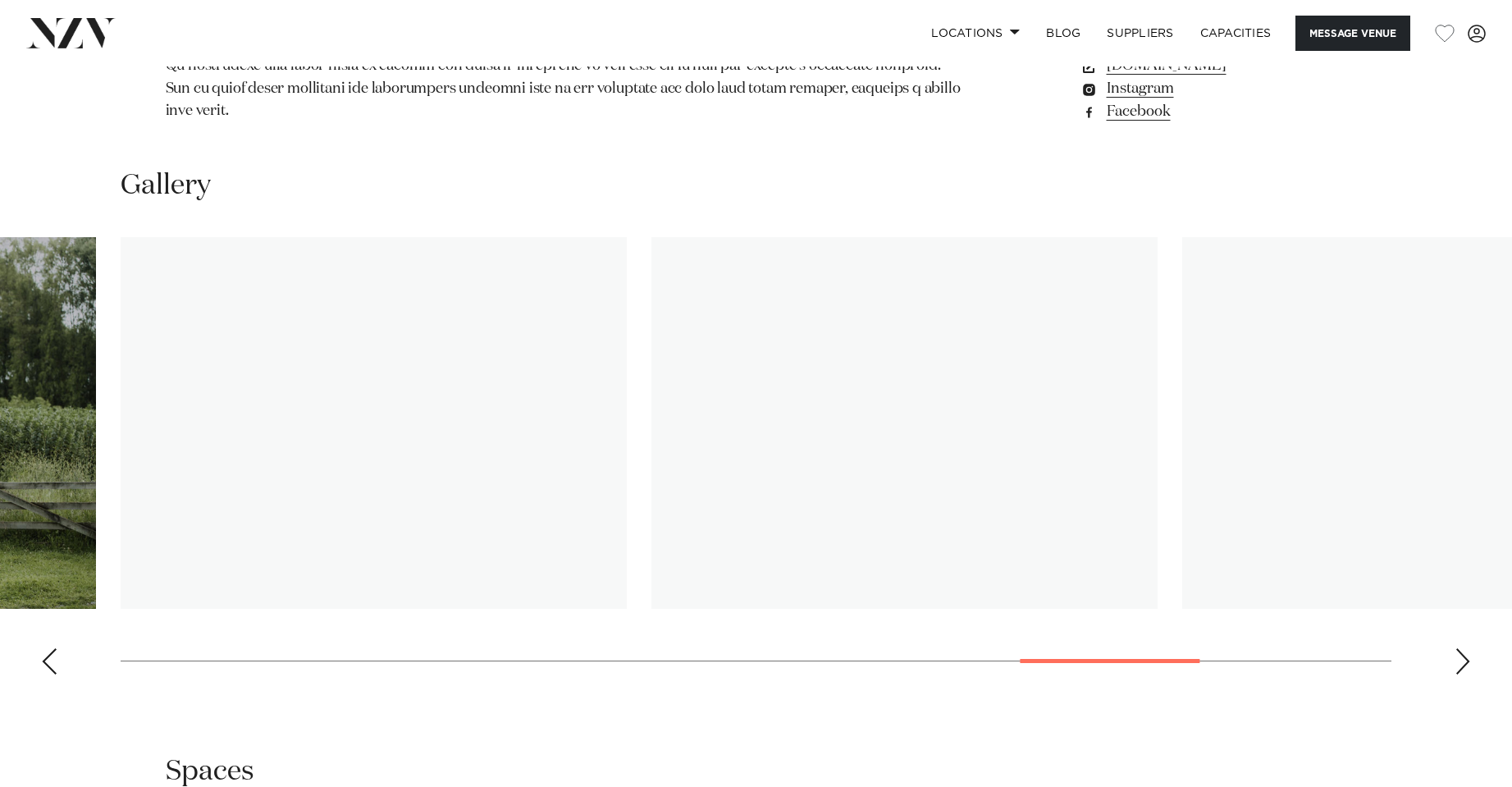
click at [1462, 649] on div "Next slide" at bounding box center [1463, 662] width 17 height 26
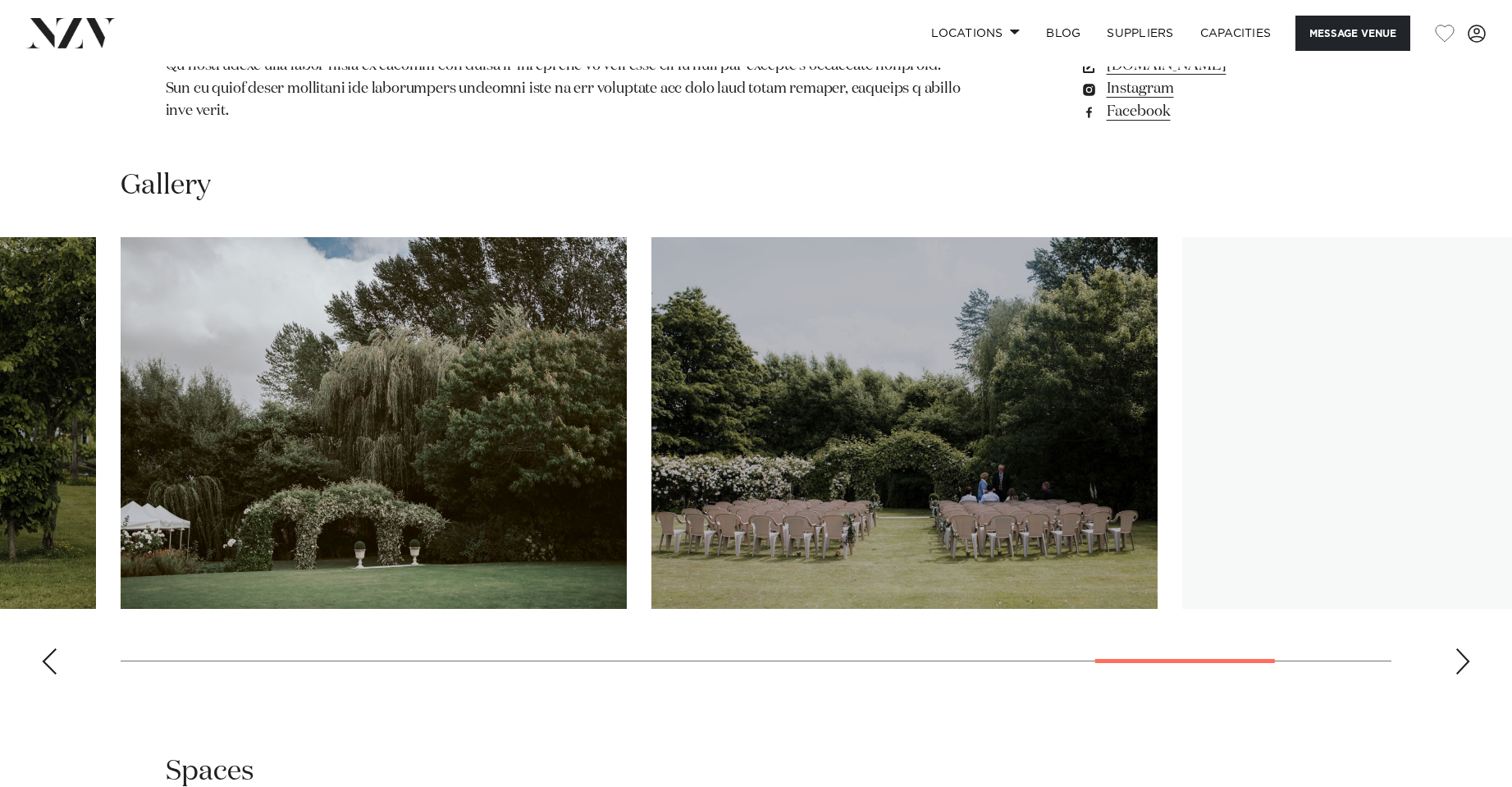
click at [1462, 649] on div "Next slide" at bounding box center [1463, 662] width 17 height 26
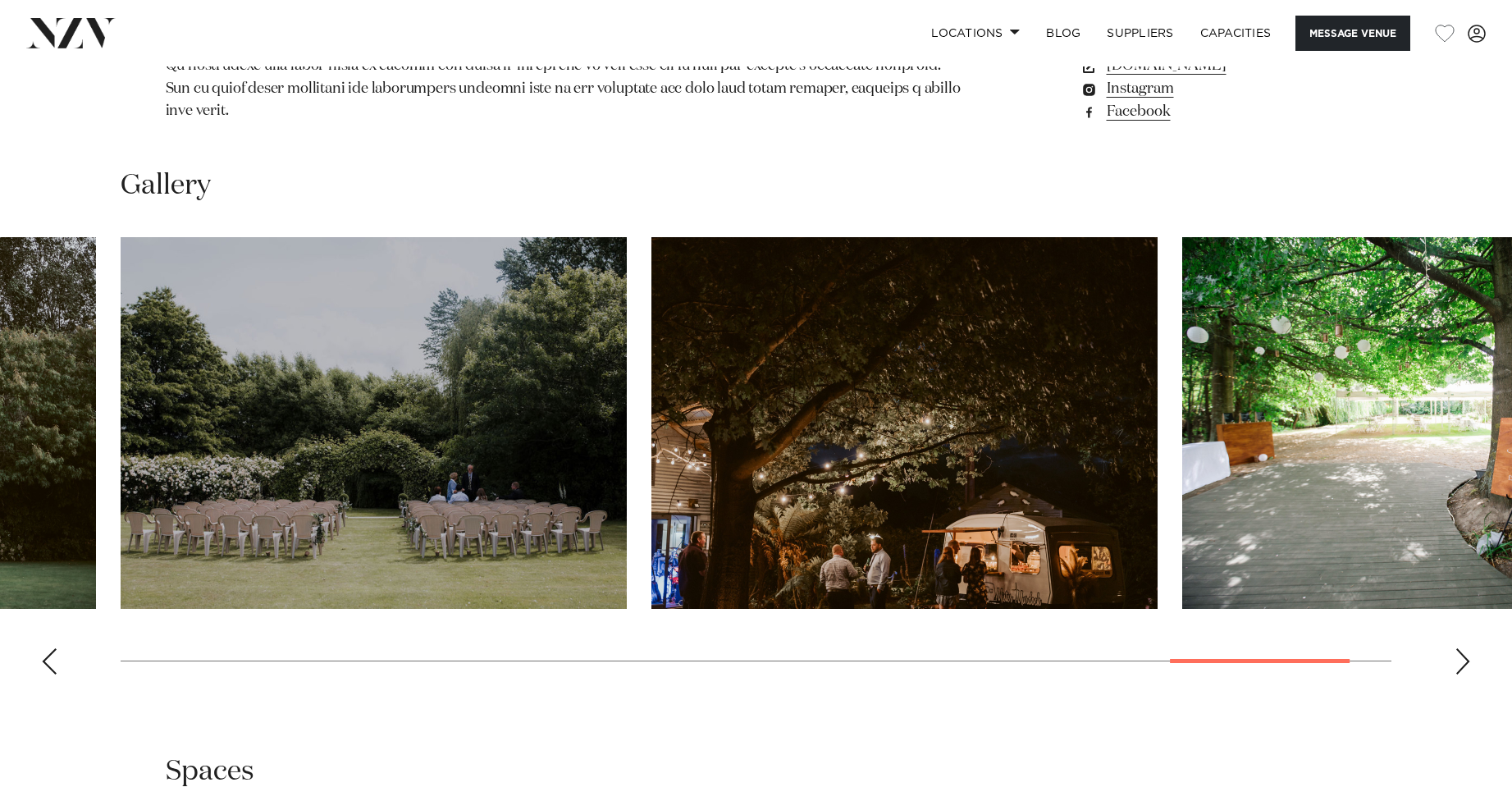
click at [1462, 649] on div "Next slide" at bounding box center [1463, 662] width 17 height 26
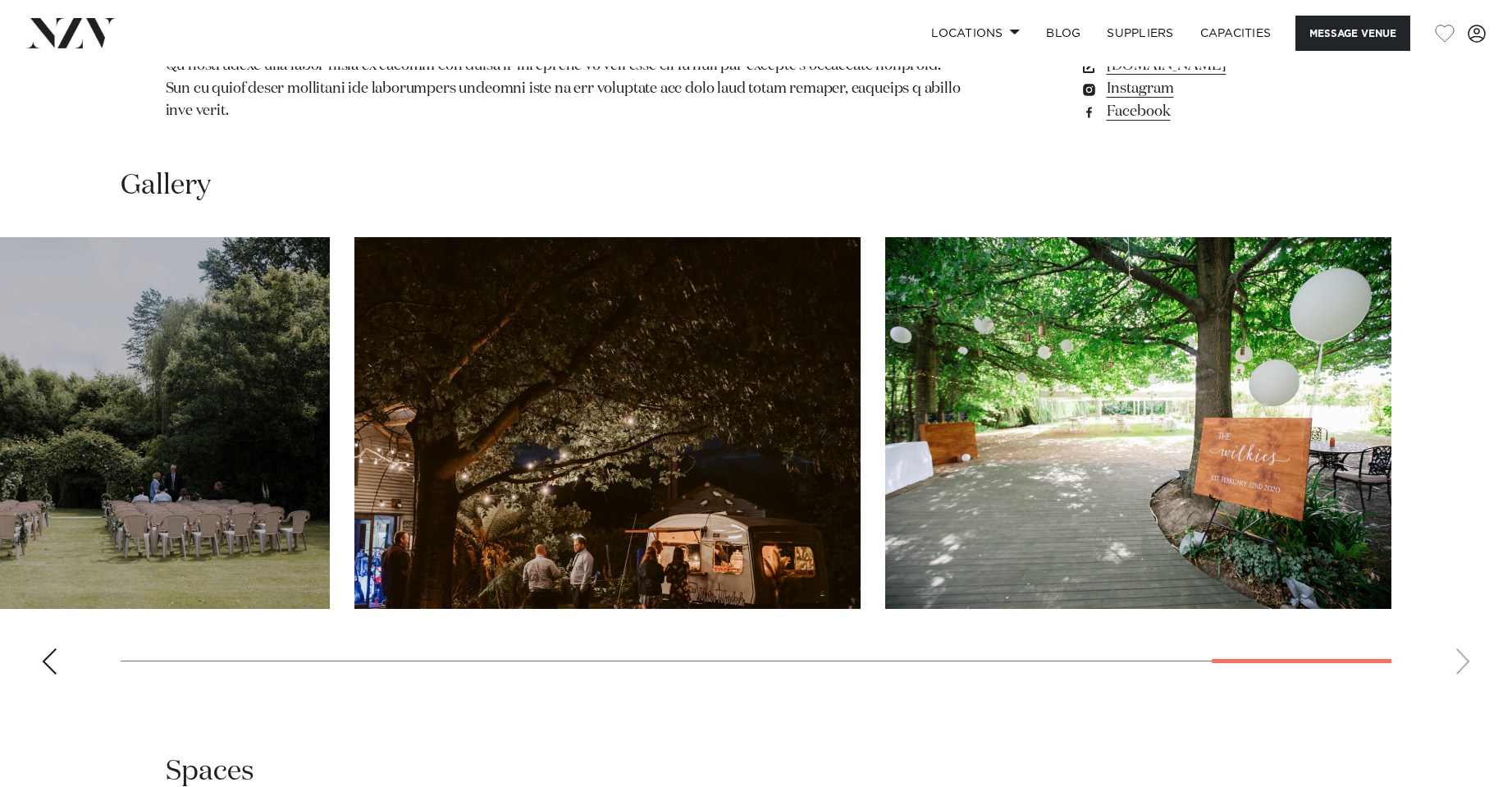
click at [1462, 645] on swiper-container at bounding box center [756, 463] width 1512 height 451
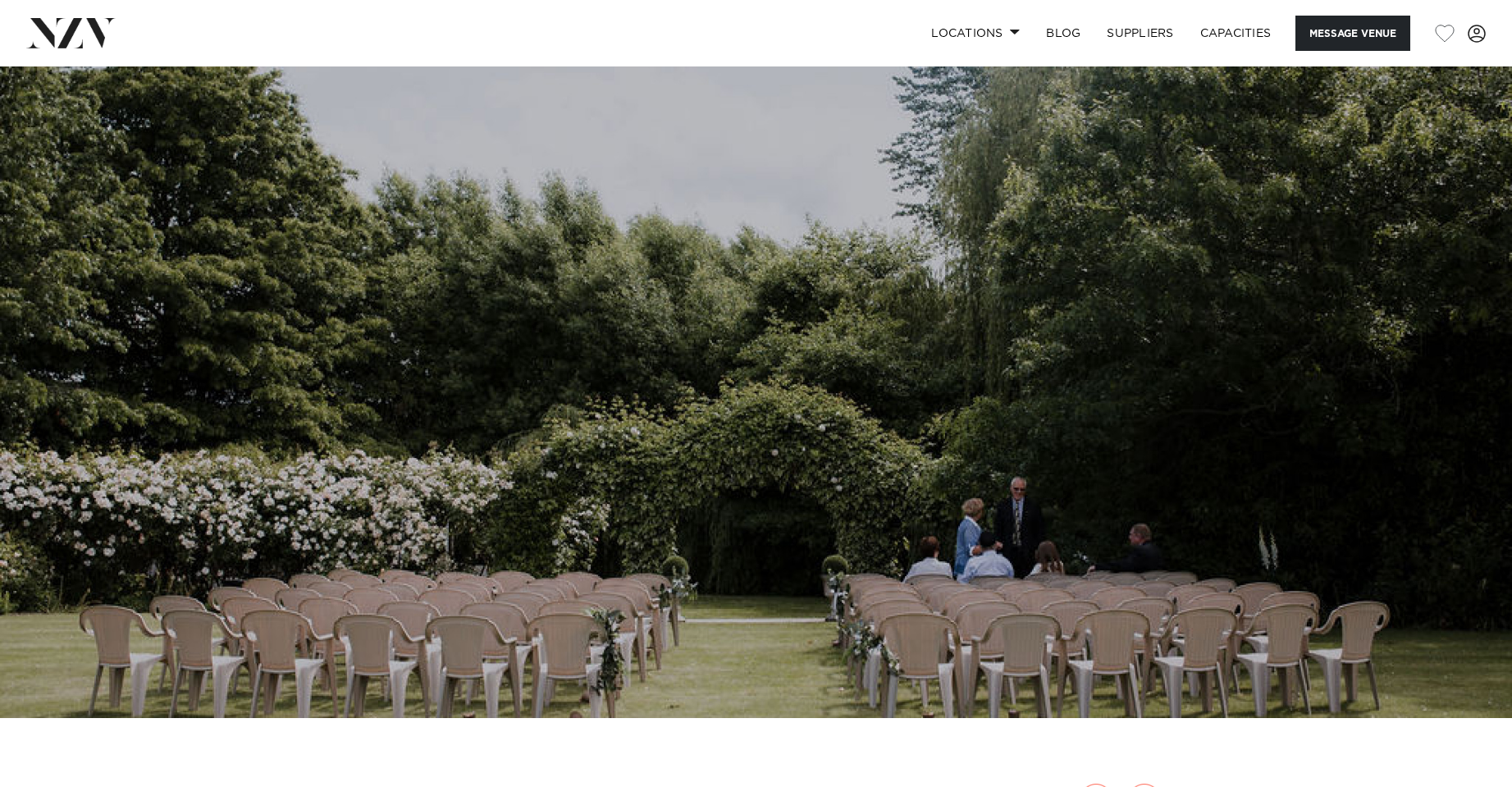
scroll to position [0, 0]
